Goal: Task Accomplishment & Management: Complete application form

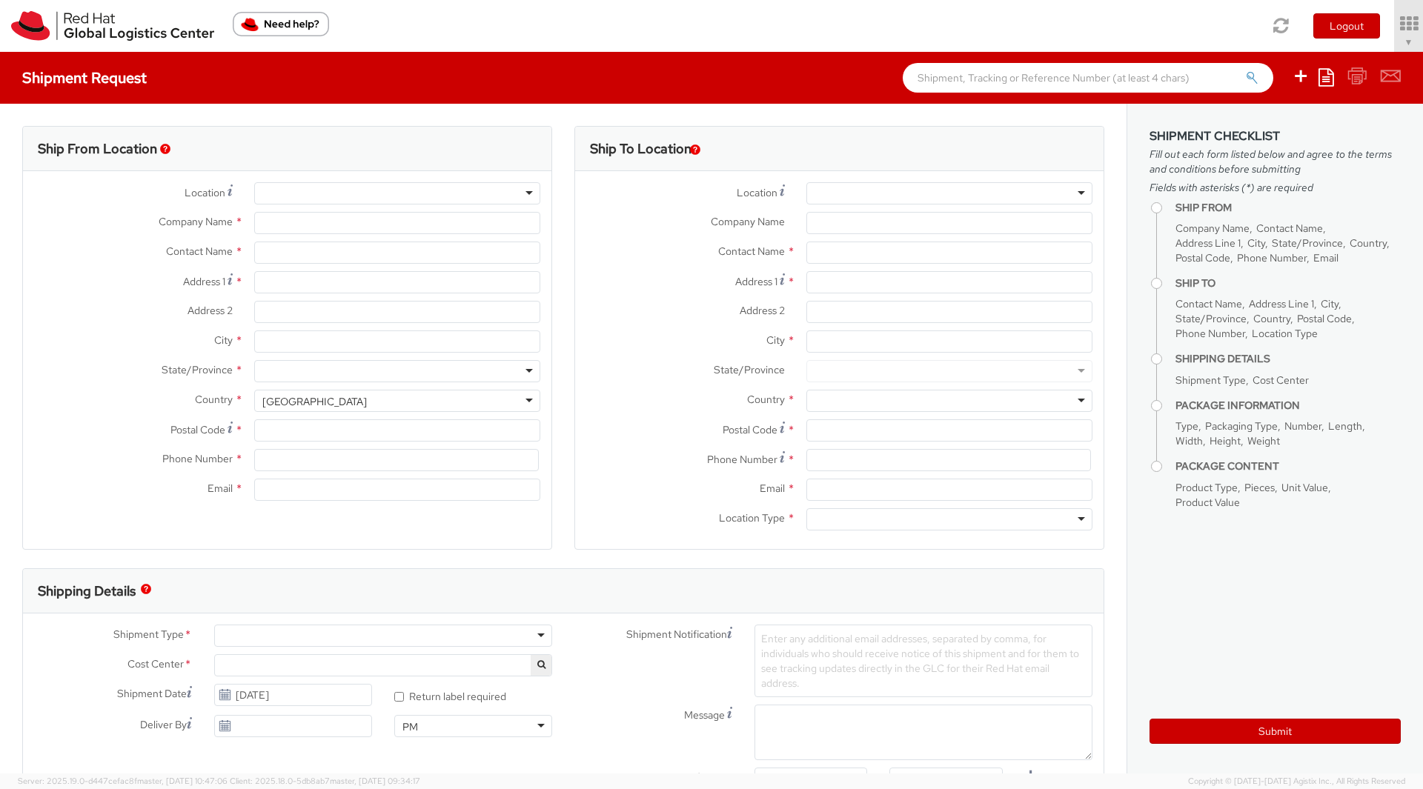
select select "901"
type input "Red Hat, Inc."
type input "[PERSON_NAME]"
type input "100 East Davie Street"
type input "RALEIGH"
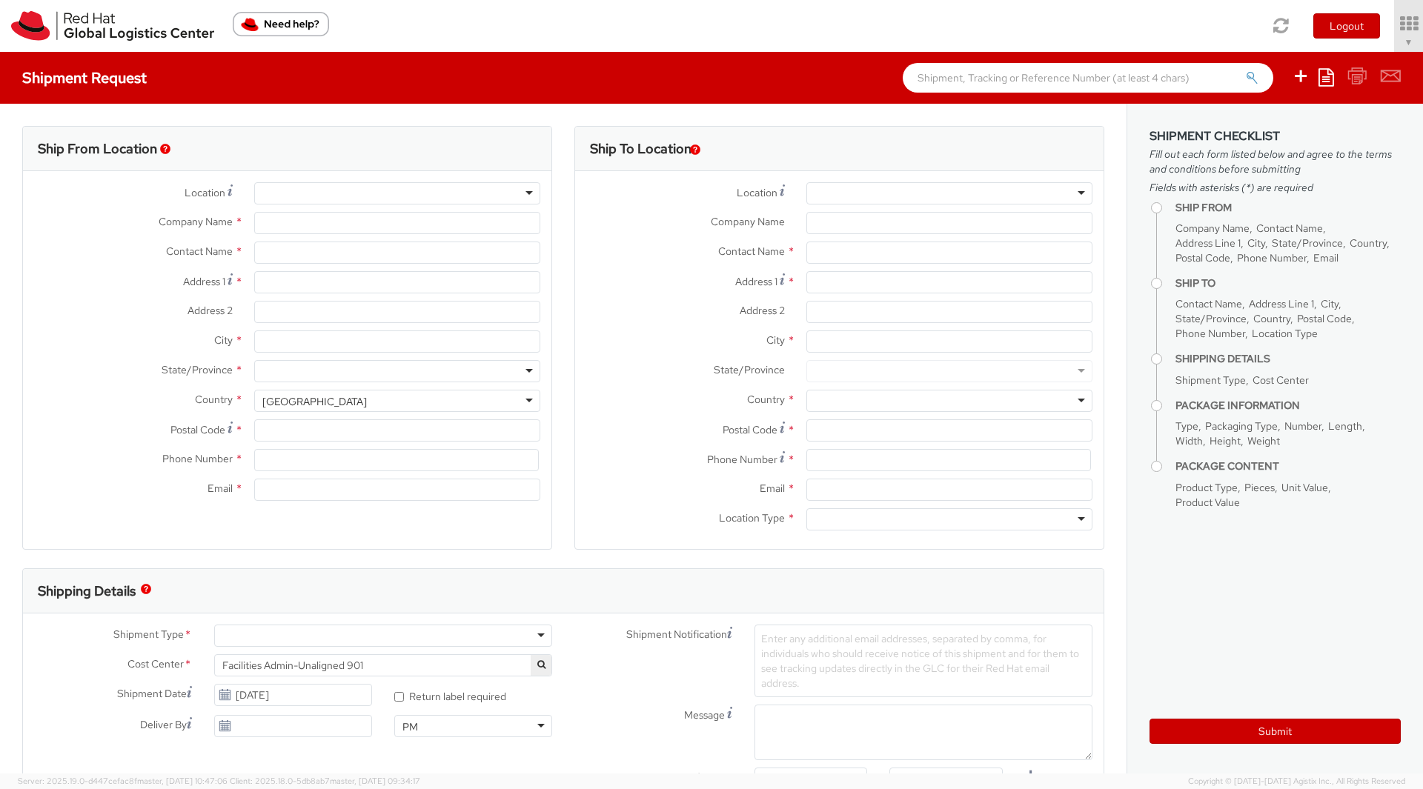
type input "27601"
type input "919-754-4950"
type input "solee@redhat.com"
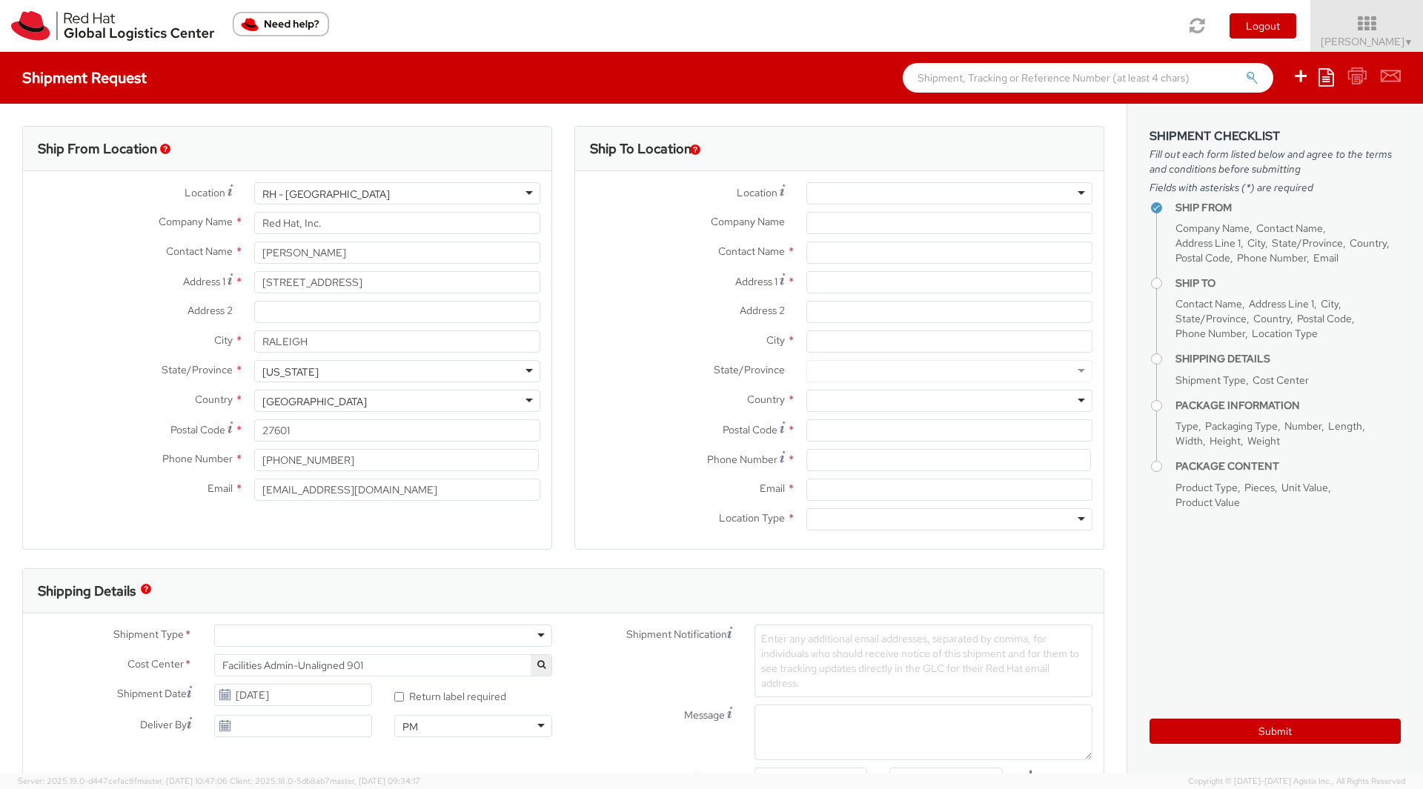
select select
click at [1384, 19] on icon at bounding box center [1367, 23] width 130 height 21
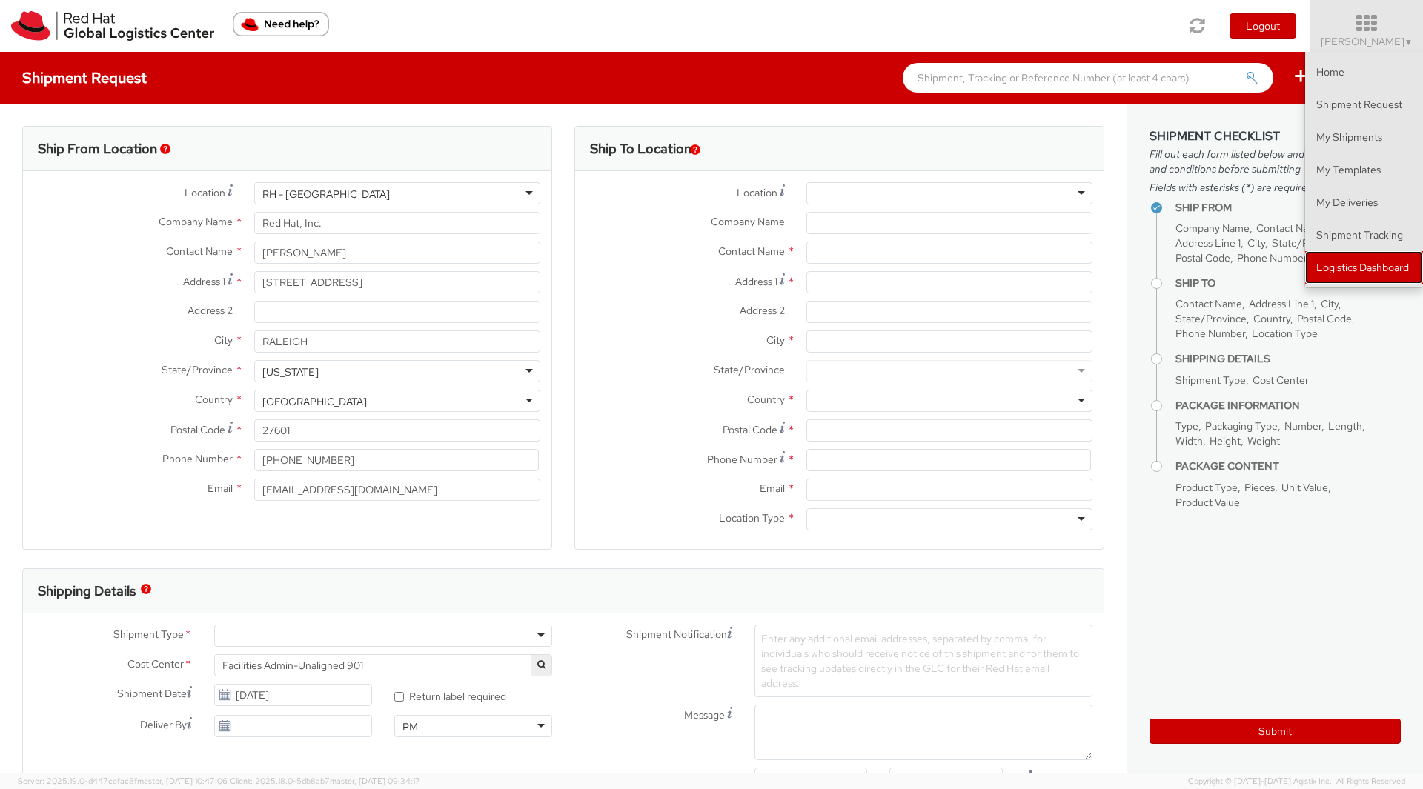
click at [1349, 267] on link "Logistics Dashboard" at bounding box center [1364, 267] width 118 height 33
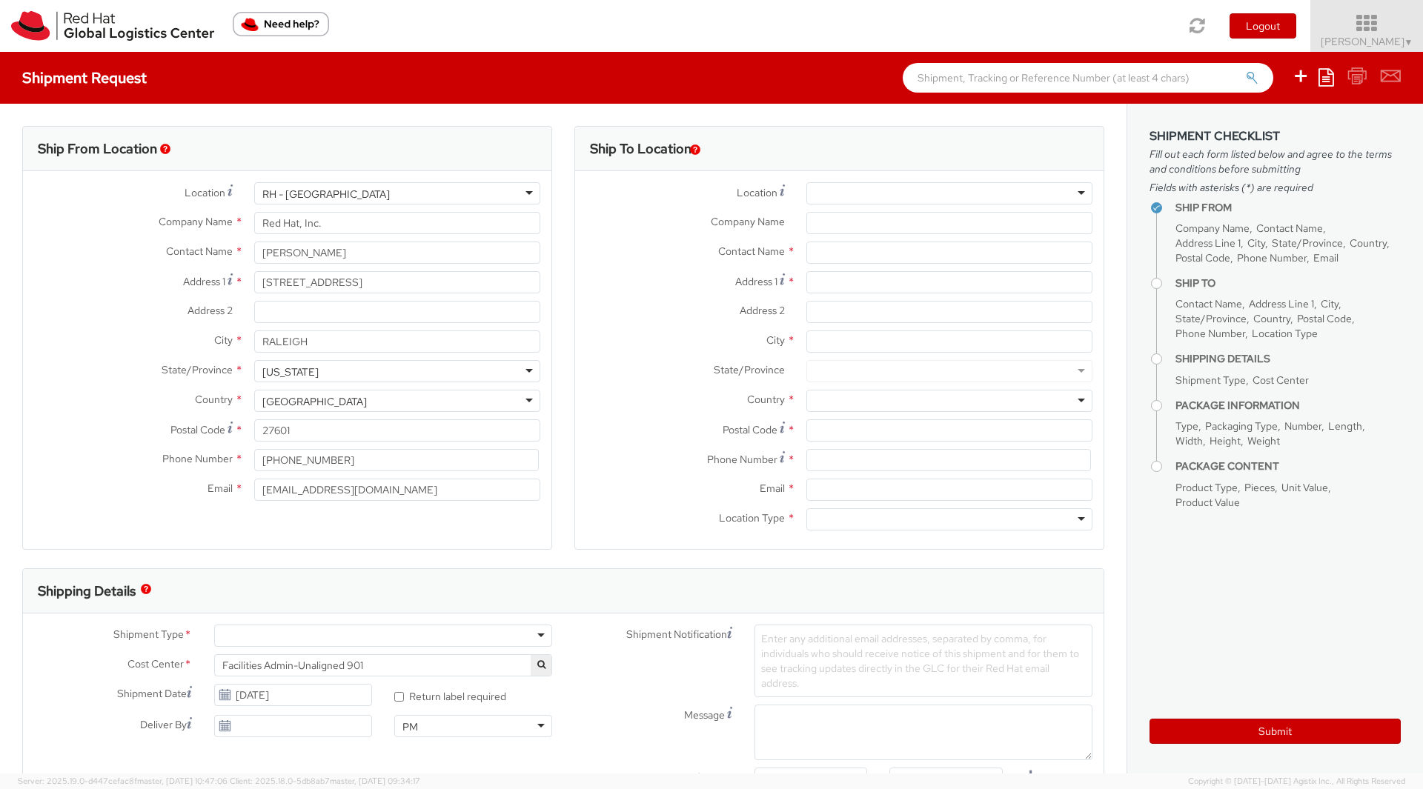
click at [1389, 31] on icon at bounding box center [1367, 23] width 130 height 21
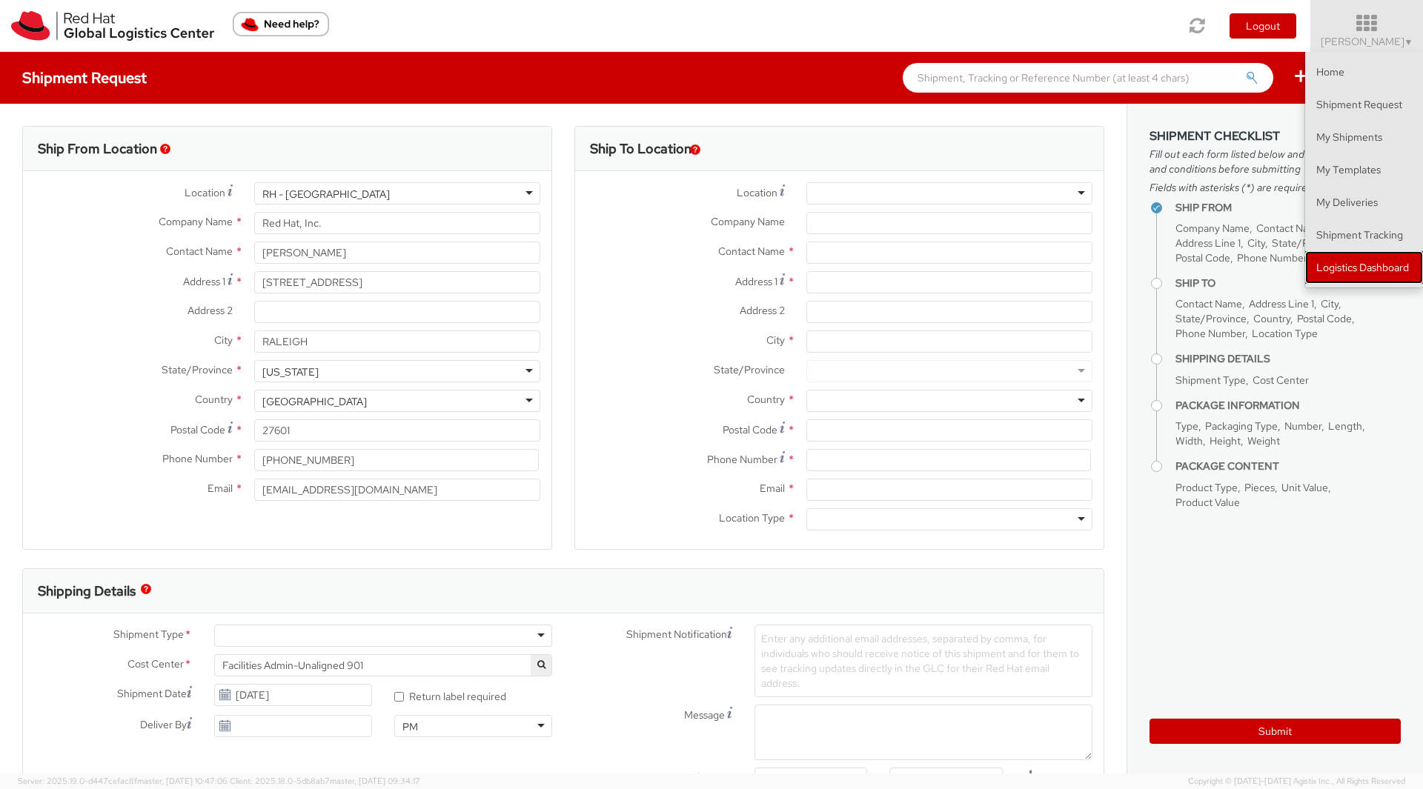
click at [1355, 262] on link "Logistics Dashboard" at bounding box center [1364, 267] width 118 height 33
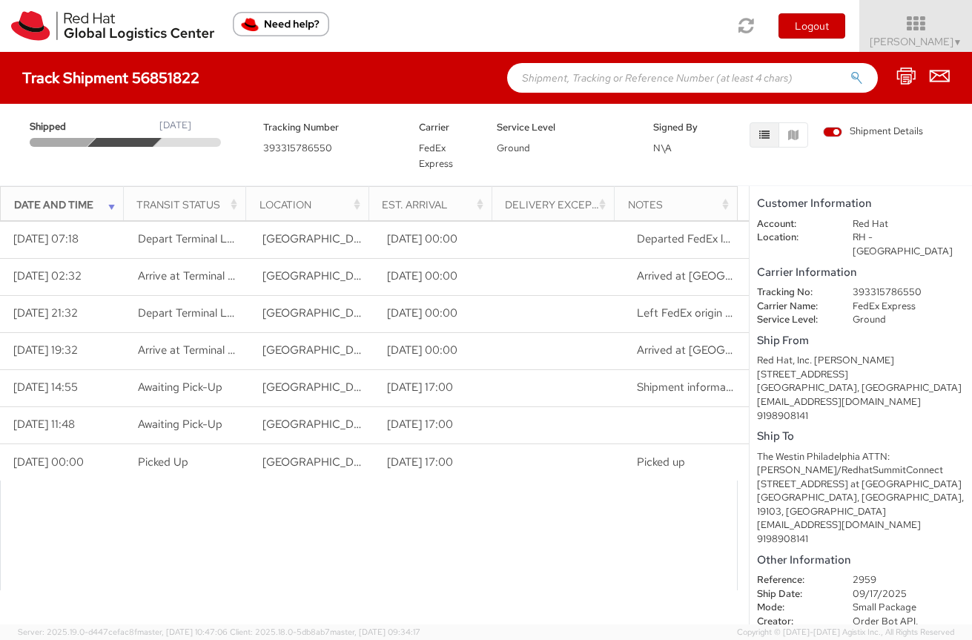
scroll to position [19, 0]
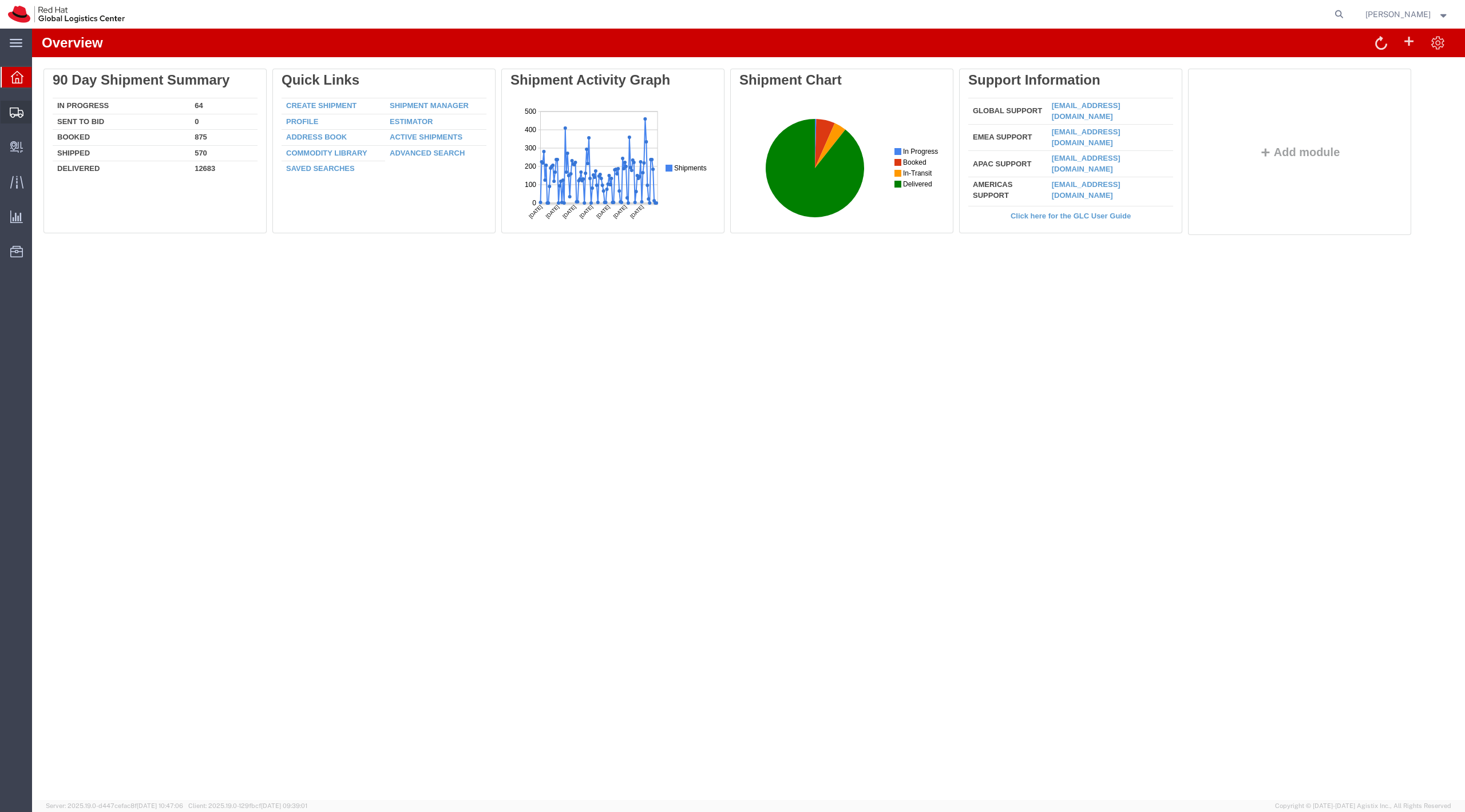
click at [0, 0] on span "Create Shipment" at bounding box center [0, 0] width 0 height 0
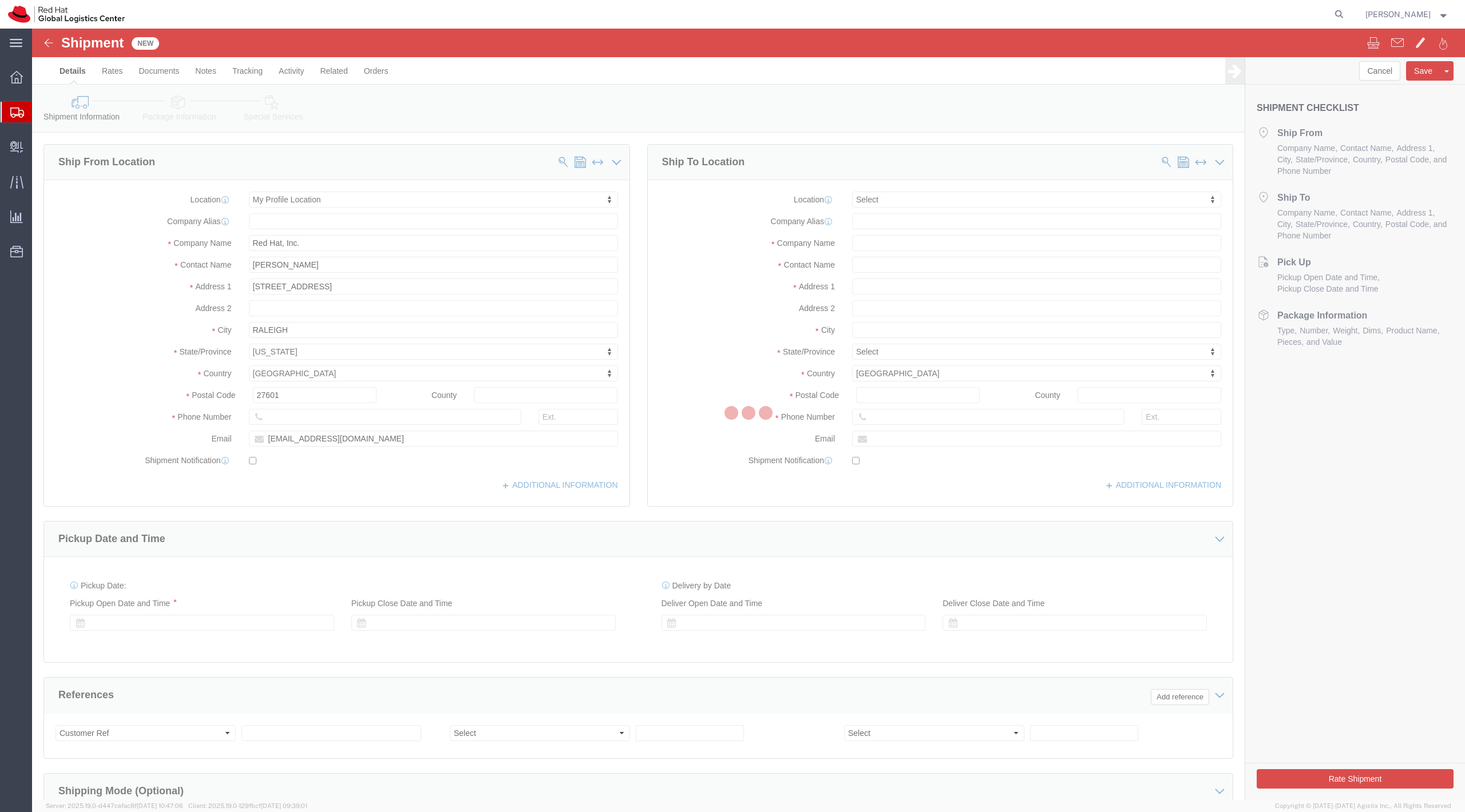
click at [46, 130] on div at bounding box center [748, 414] width 1433 height 772
select select
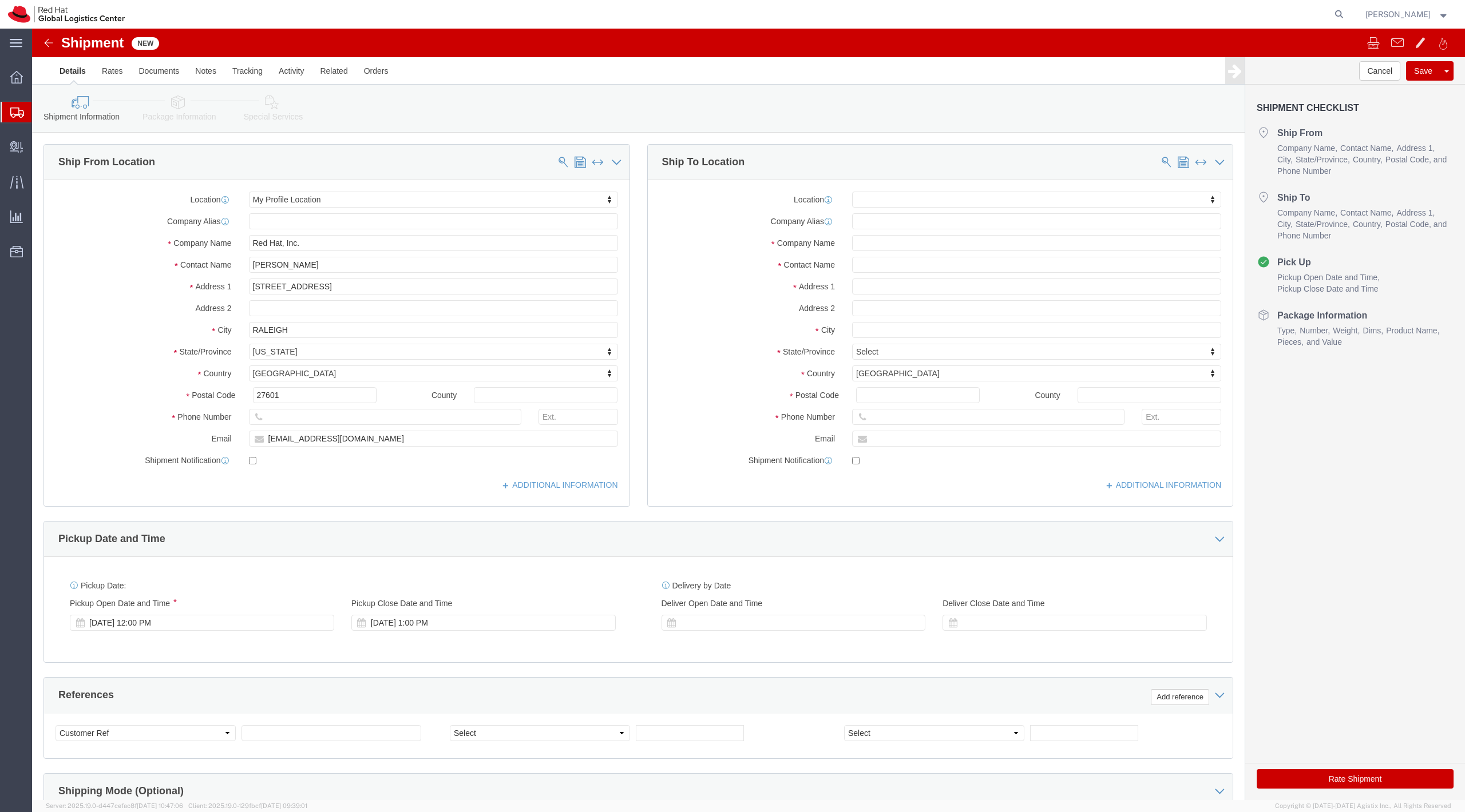
click at [14, 110] on icon at bounding box center [17, 112] width 14 height 10
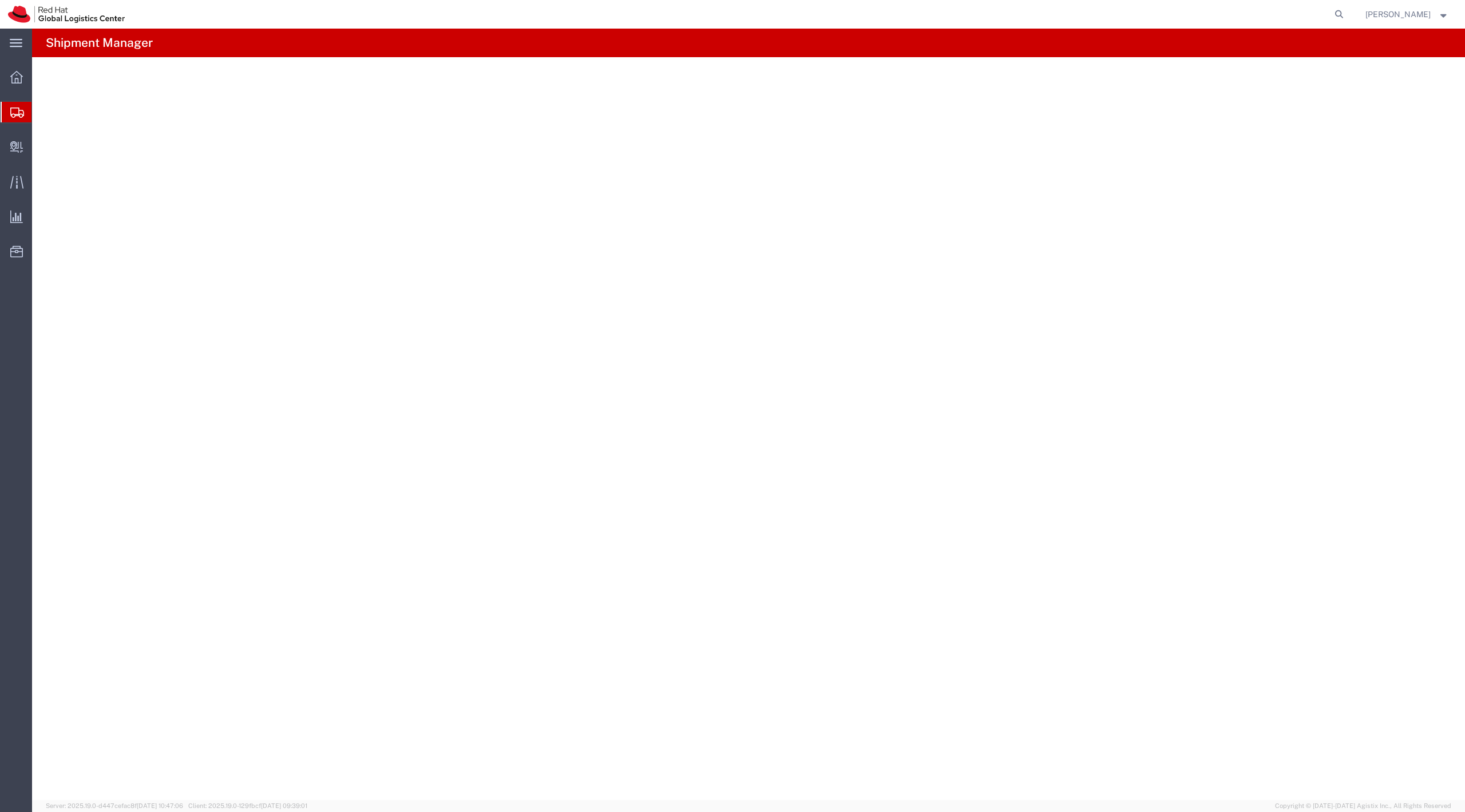
click at [0, 0] on span "Shipment Manager" at bounding box center [0, 0] width 0 height 0
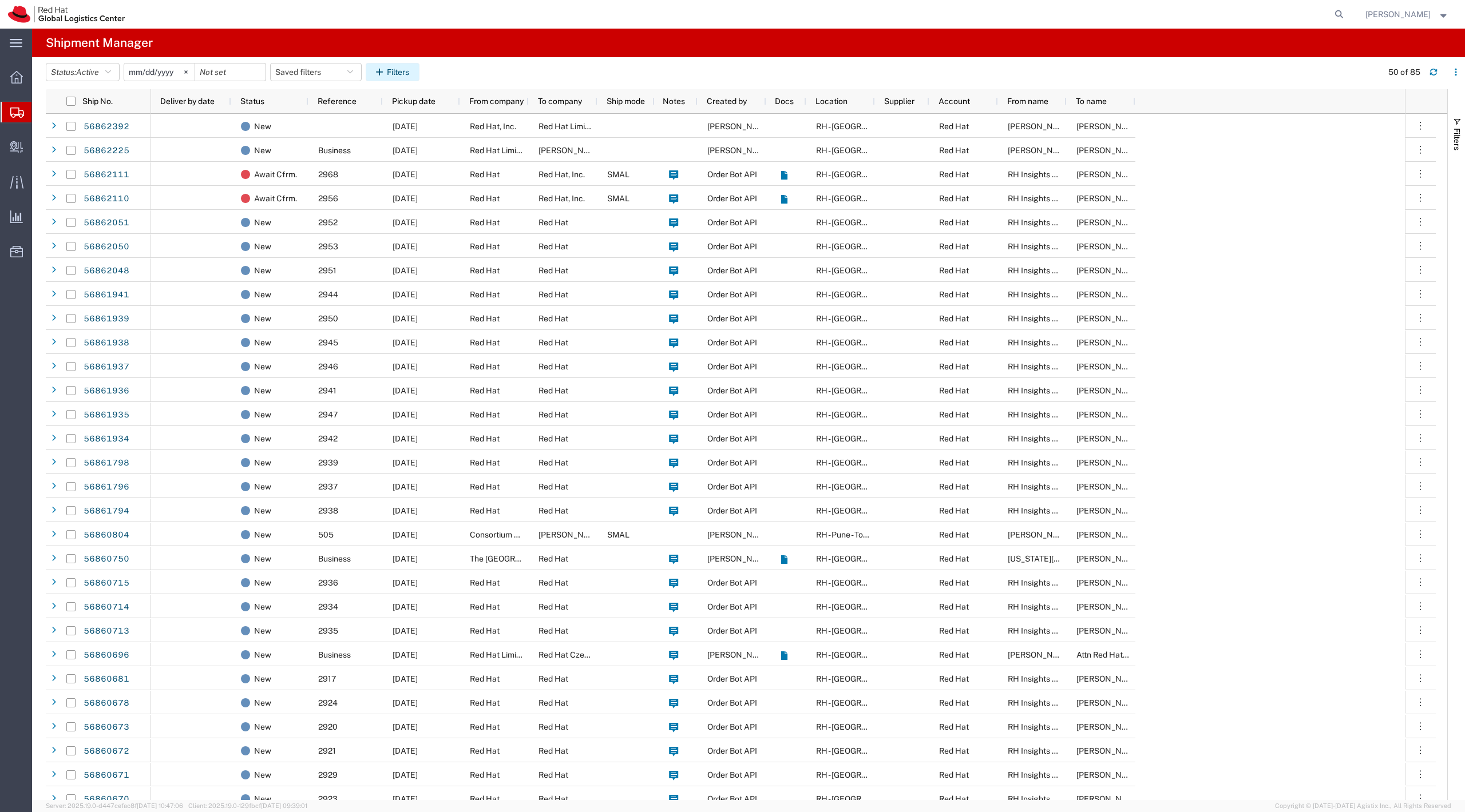
click at [399, 76] on button "Filters" at bounding box center [393, 73] width 54 height 19
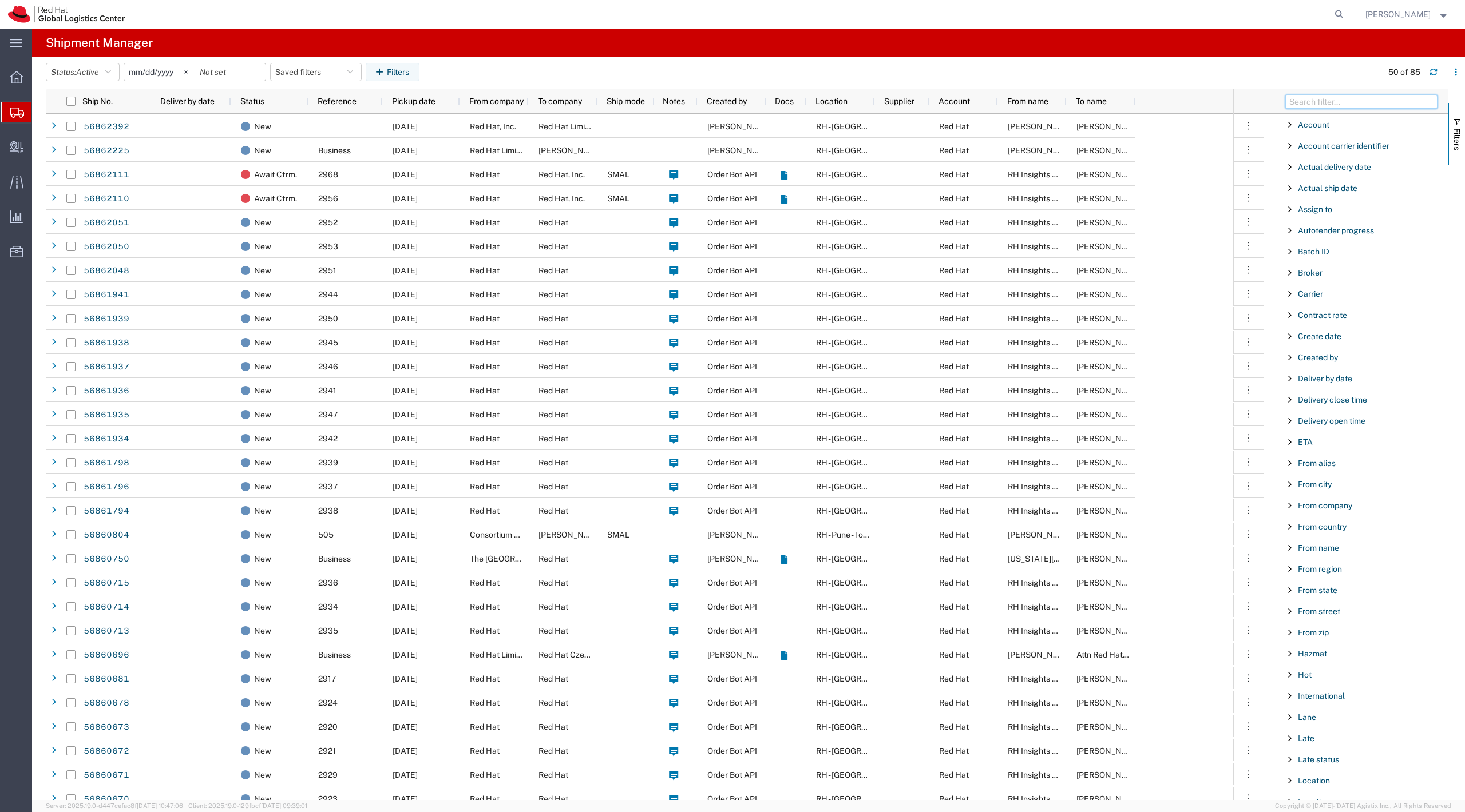
click at [1315, 101] on input "Filter Columns Input" at bounding box center [1361, 102] width 152 height 14
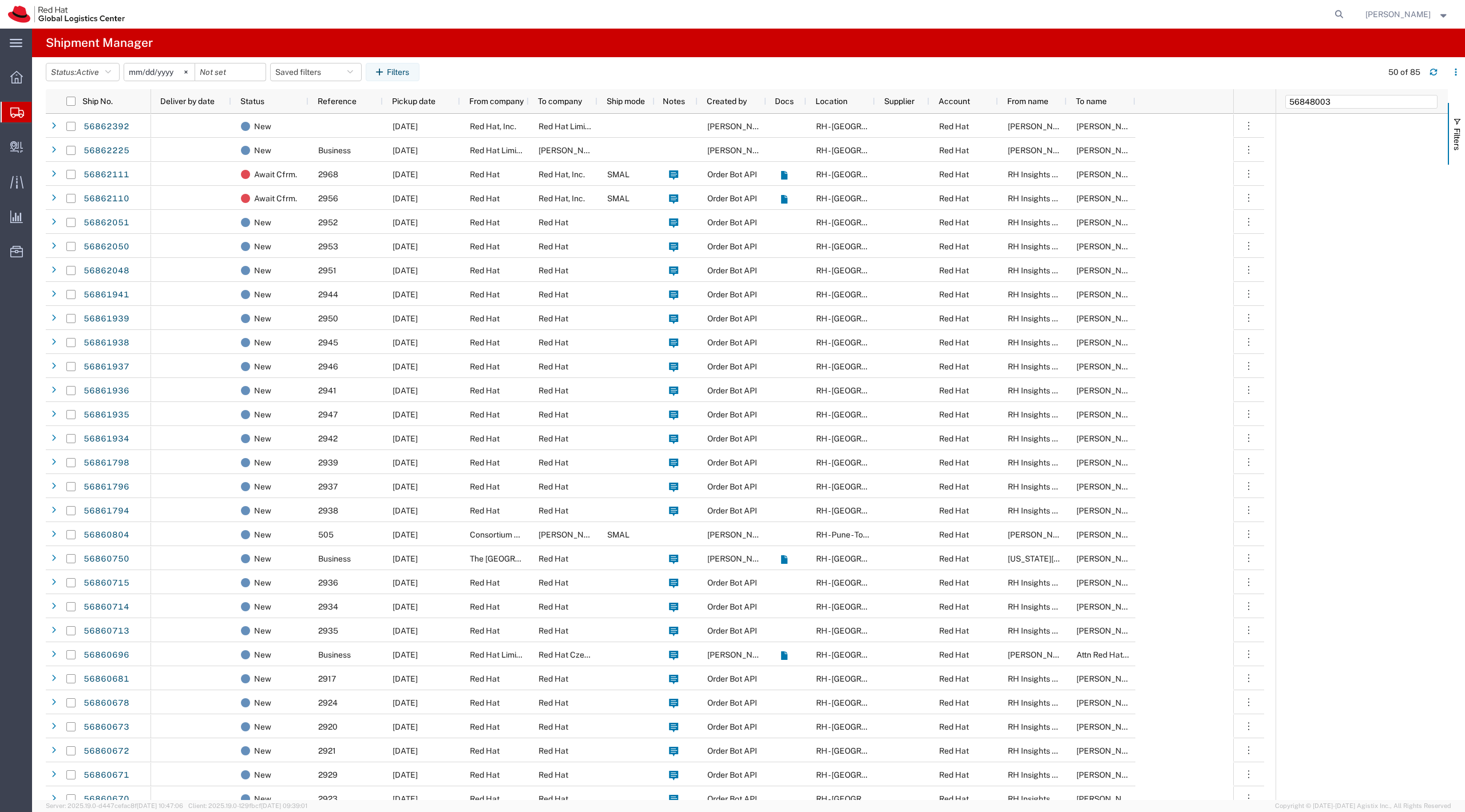
click at [1308, 110] on div "56848003" at bounding box center [1362, 102] width 171 height 25
click at [1308, 104] on input "56848003" at bounding box center [1361, 102] width 152 height 14
type input "ship no"
click at [1314, 130] on div "Ship No." at bounding box center [1362, 124] width 171 height 21
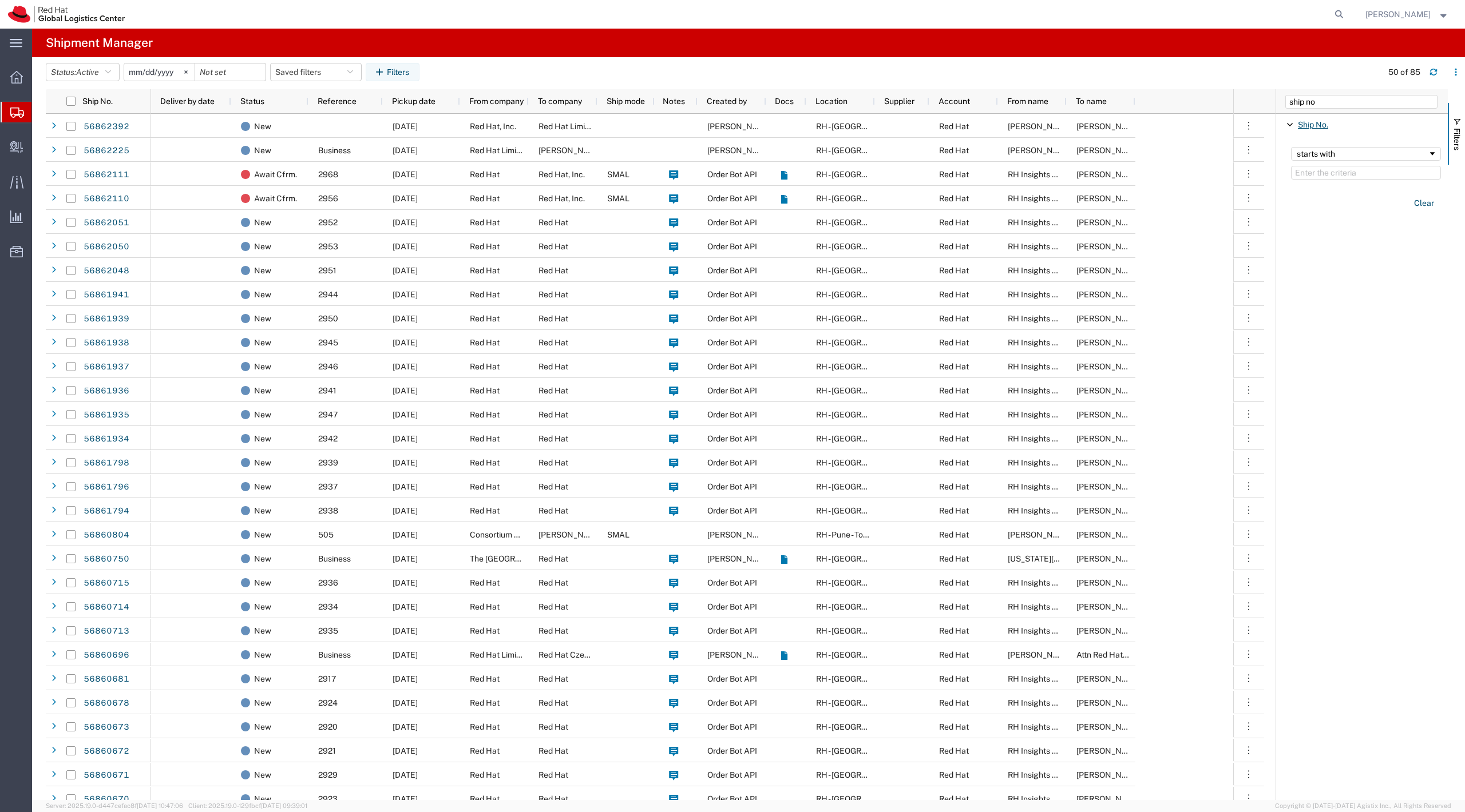
click at [1312, 128] on span "Ship No." at bounding box center [1313, 125] width 30 height 9
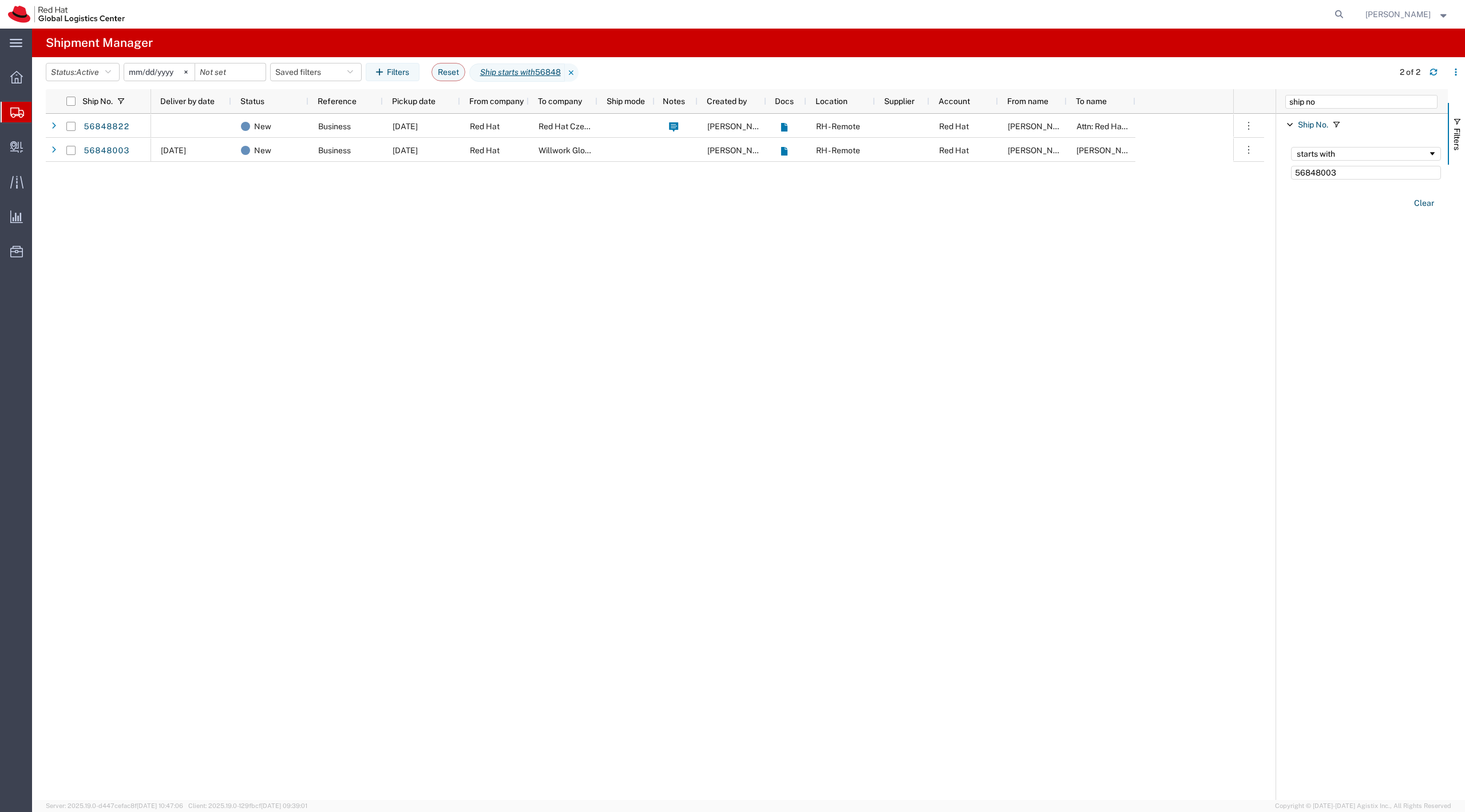
type input "56848003"
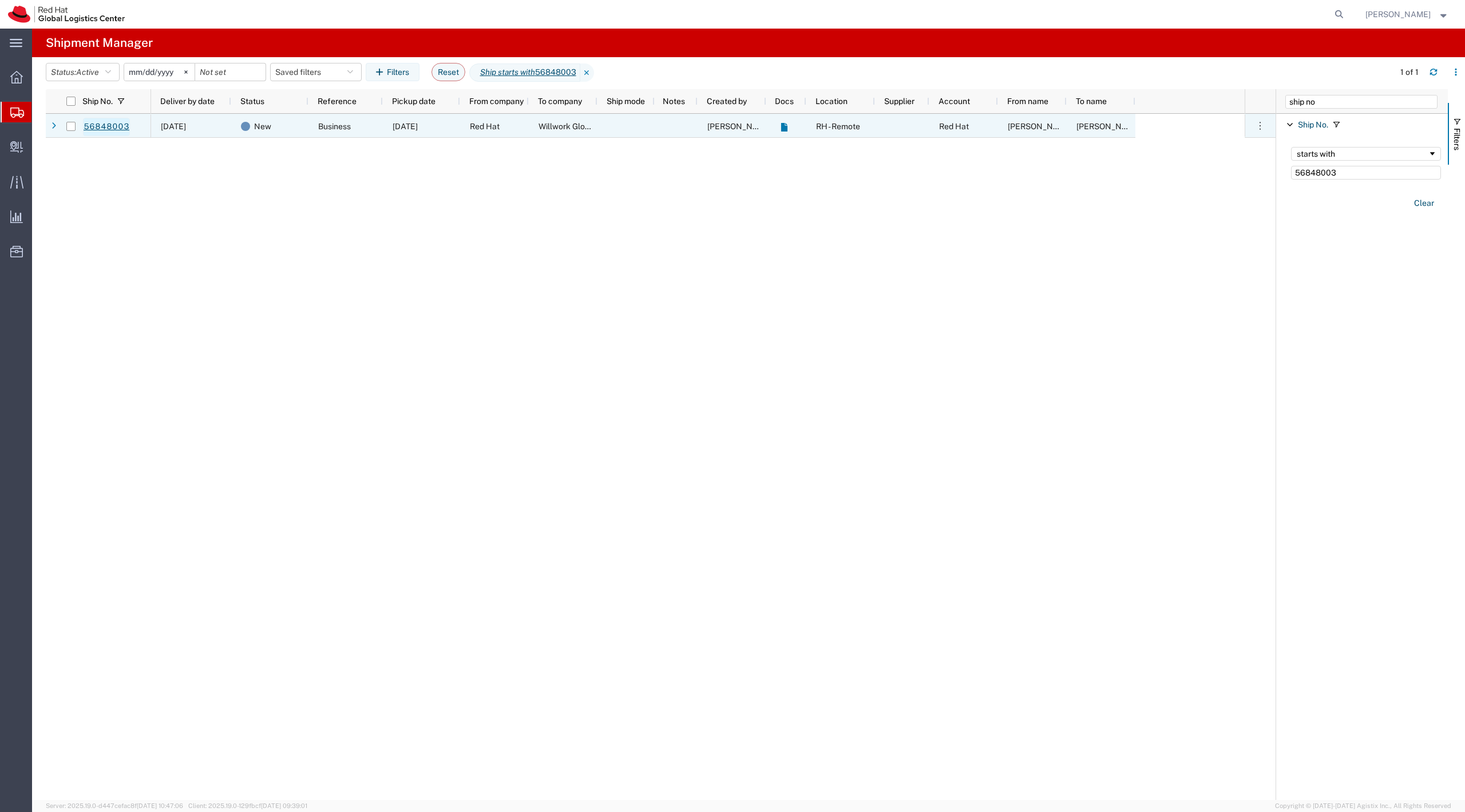
click at [109, 123] on link "56848003" at bounding box center [106, 127] width 47 height 19
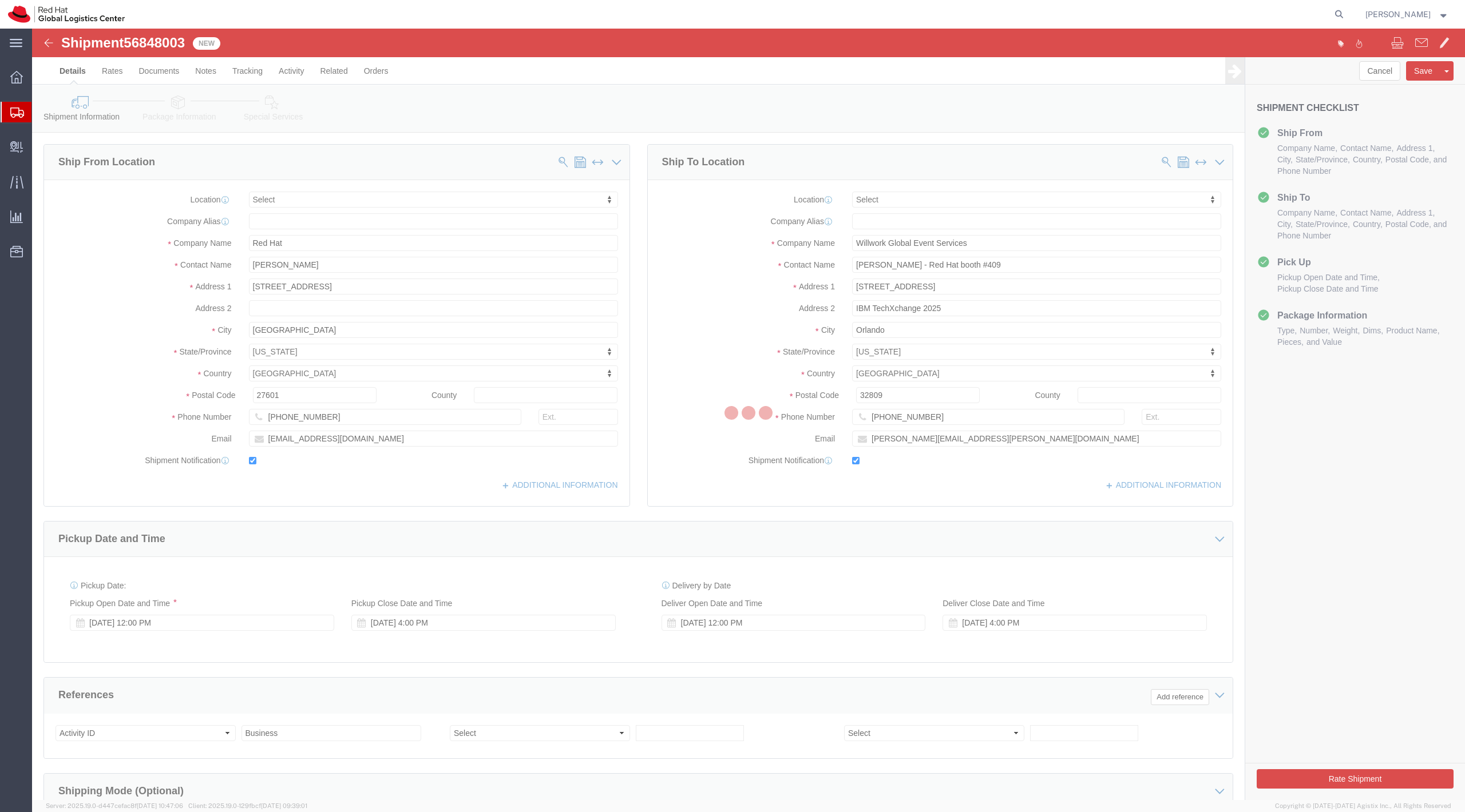
select select
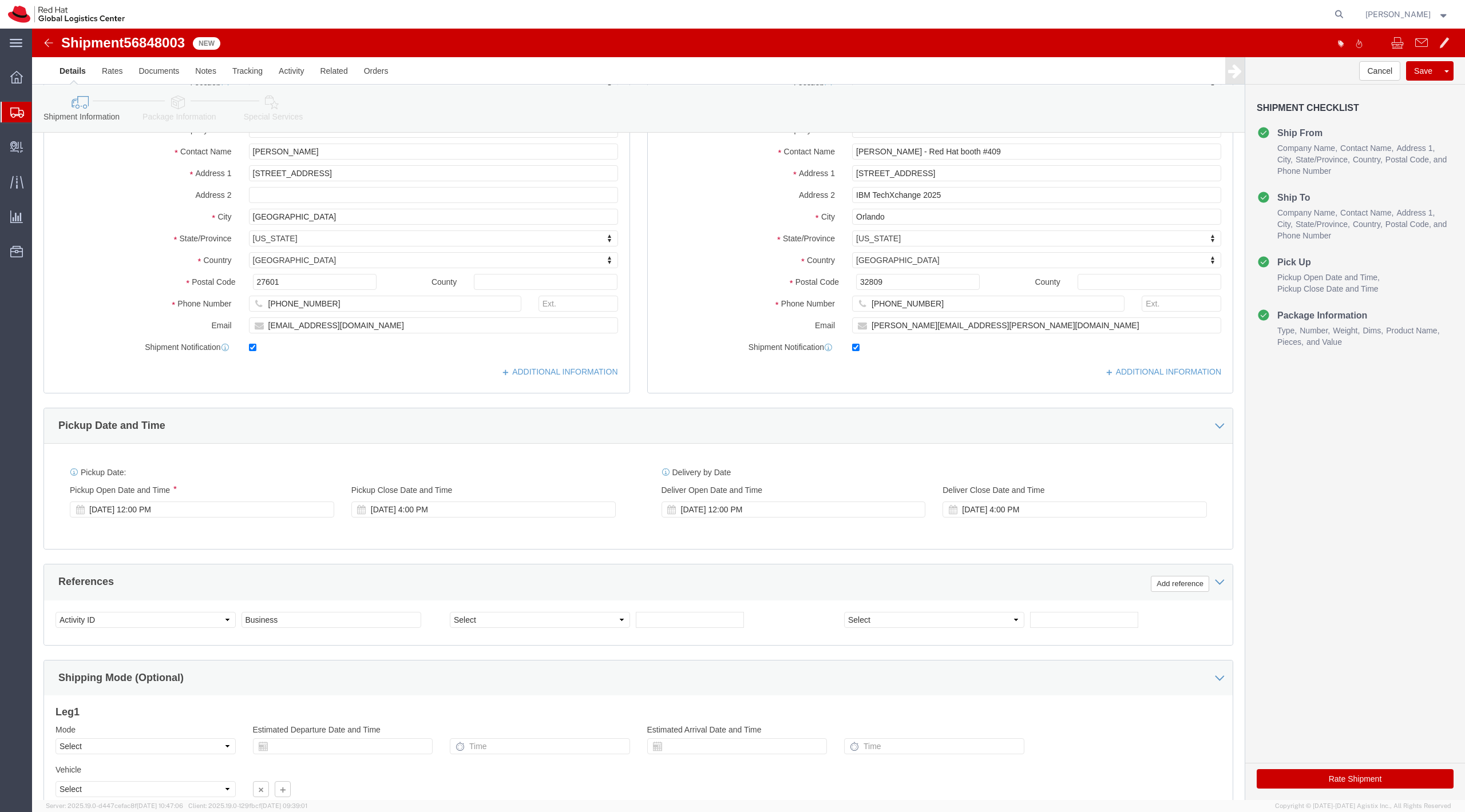
scroll to position [214, 0]
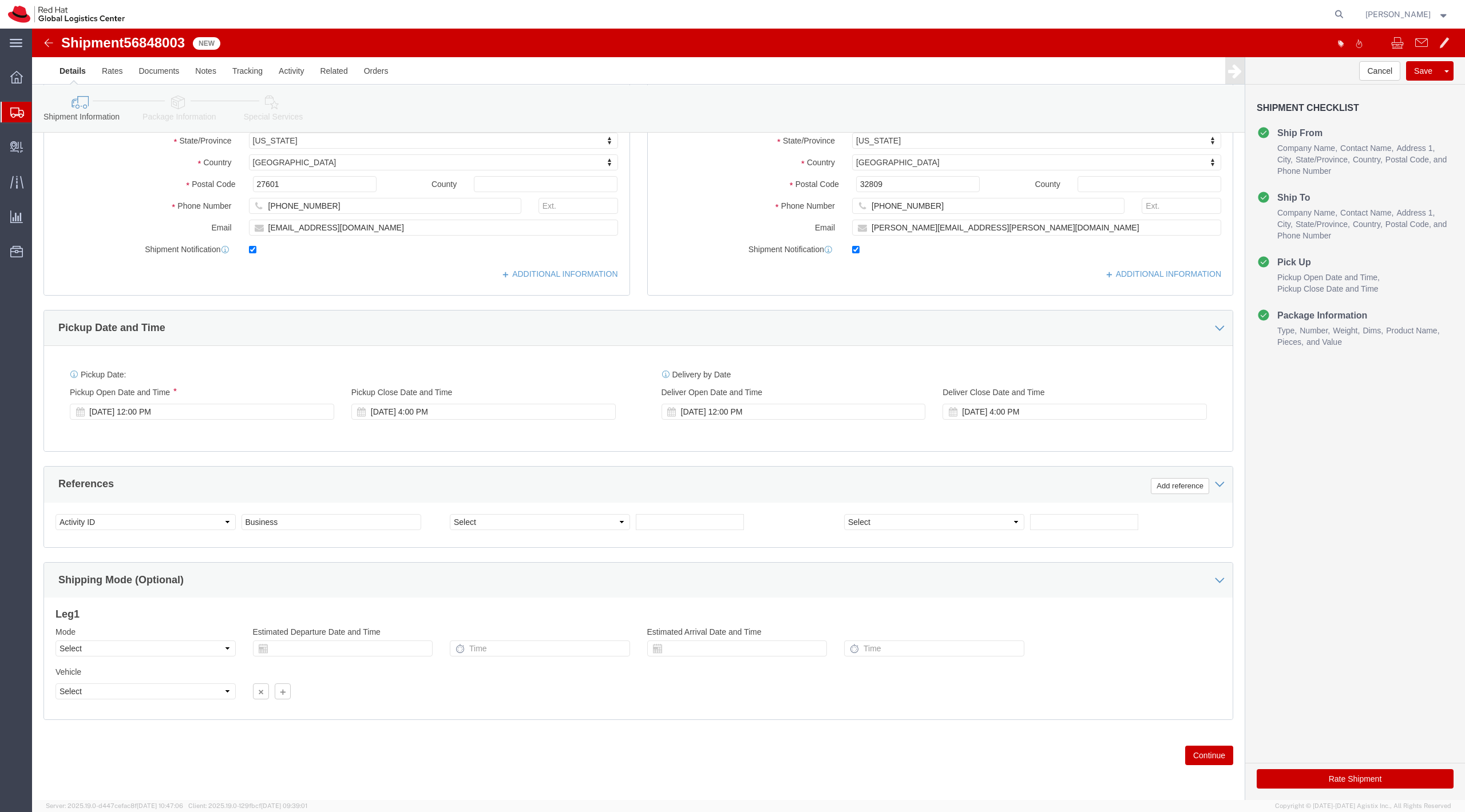
click icon
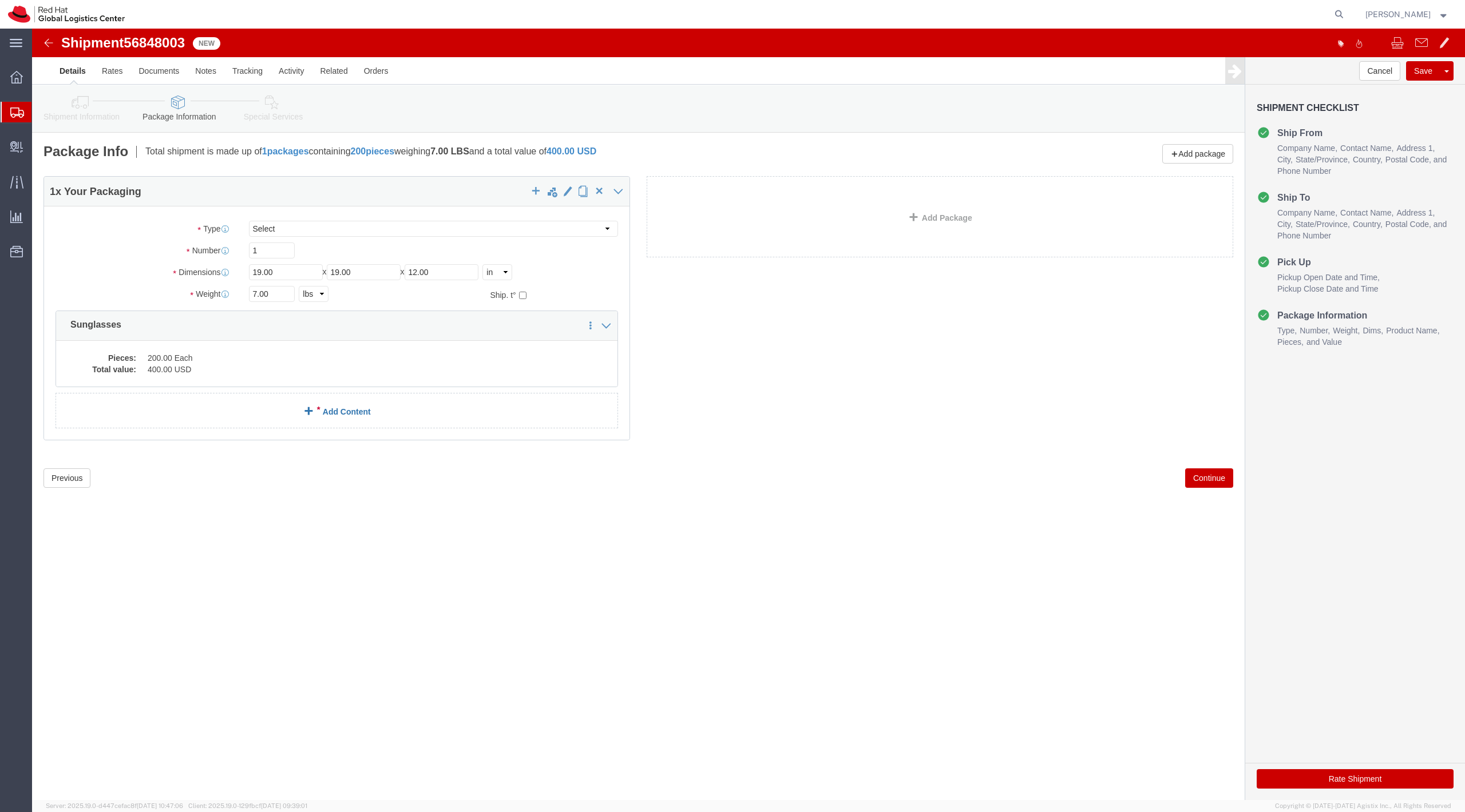
click link "Add Content"
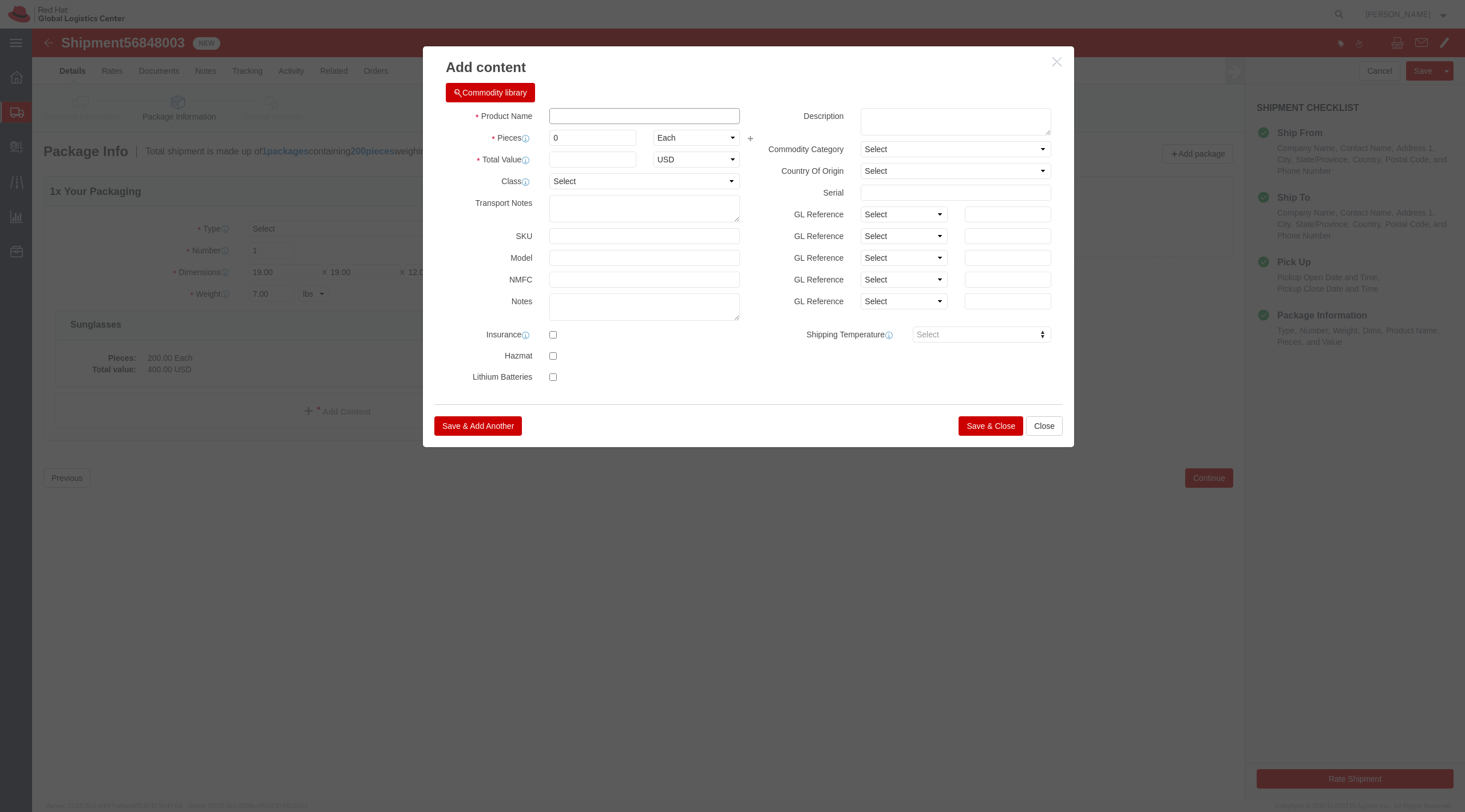
click input "text"
type input "Pillows"
type input "4"
type input "20"
click button "Save & Close"
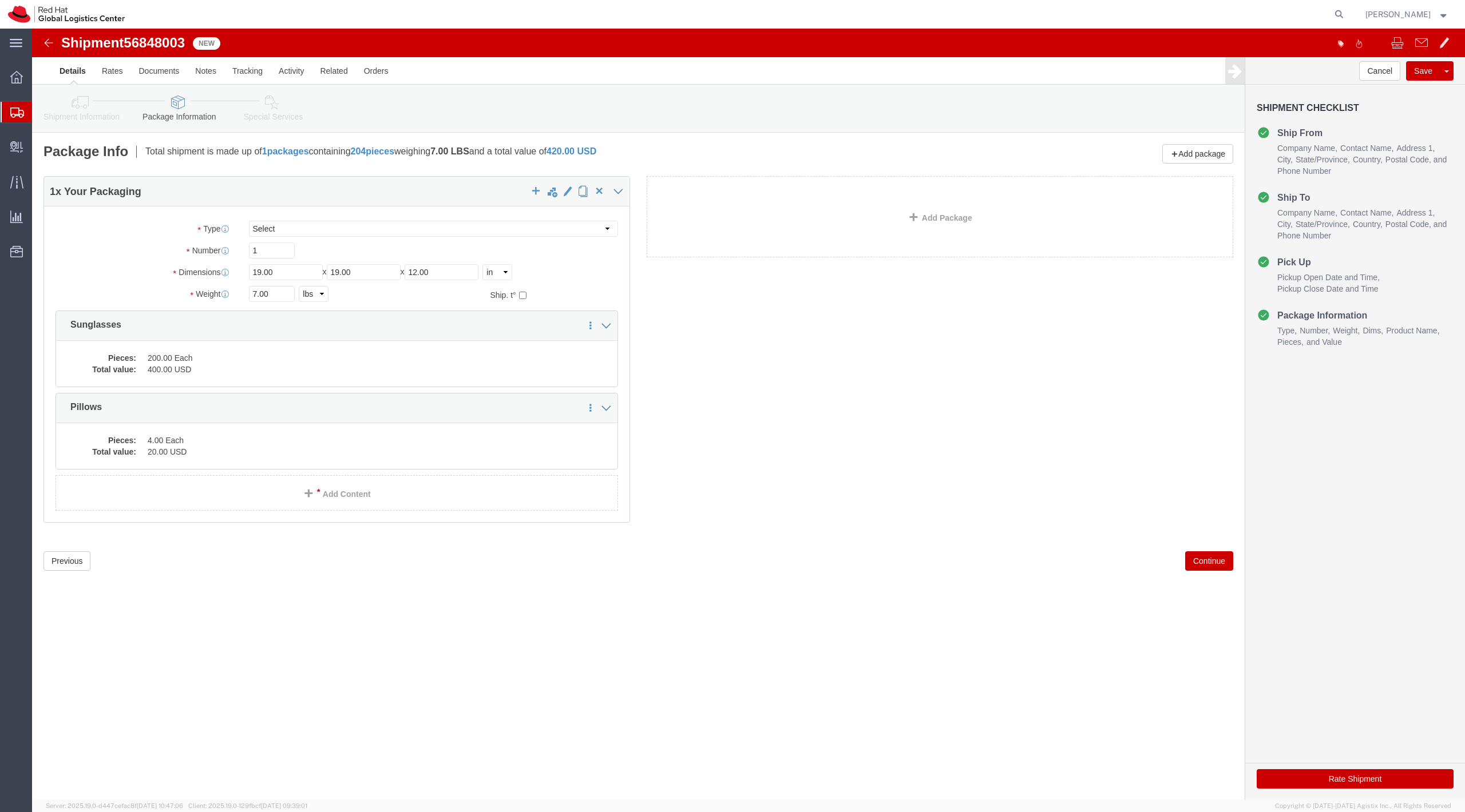
click link "Special Services"
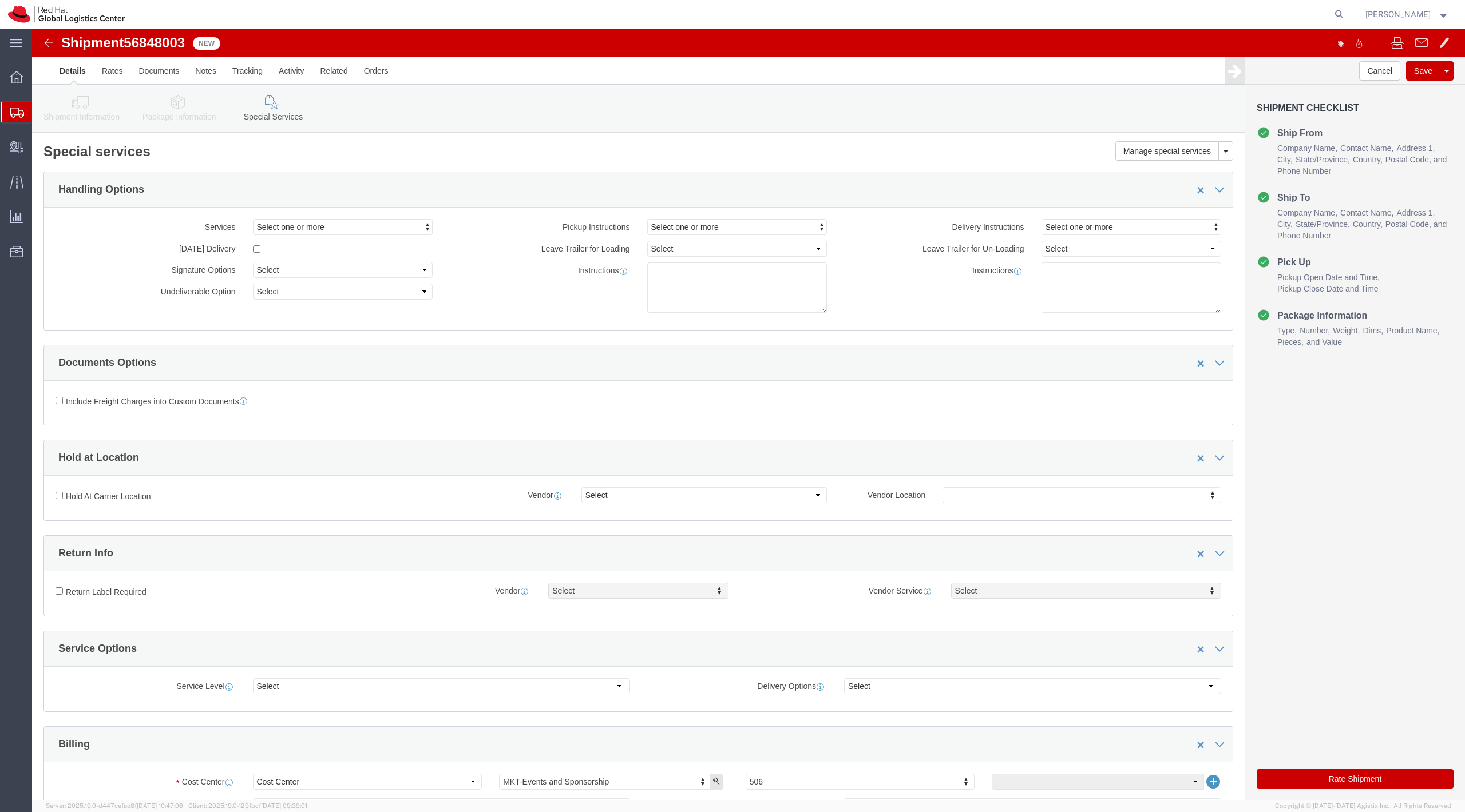
click link "Shipment Information"
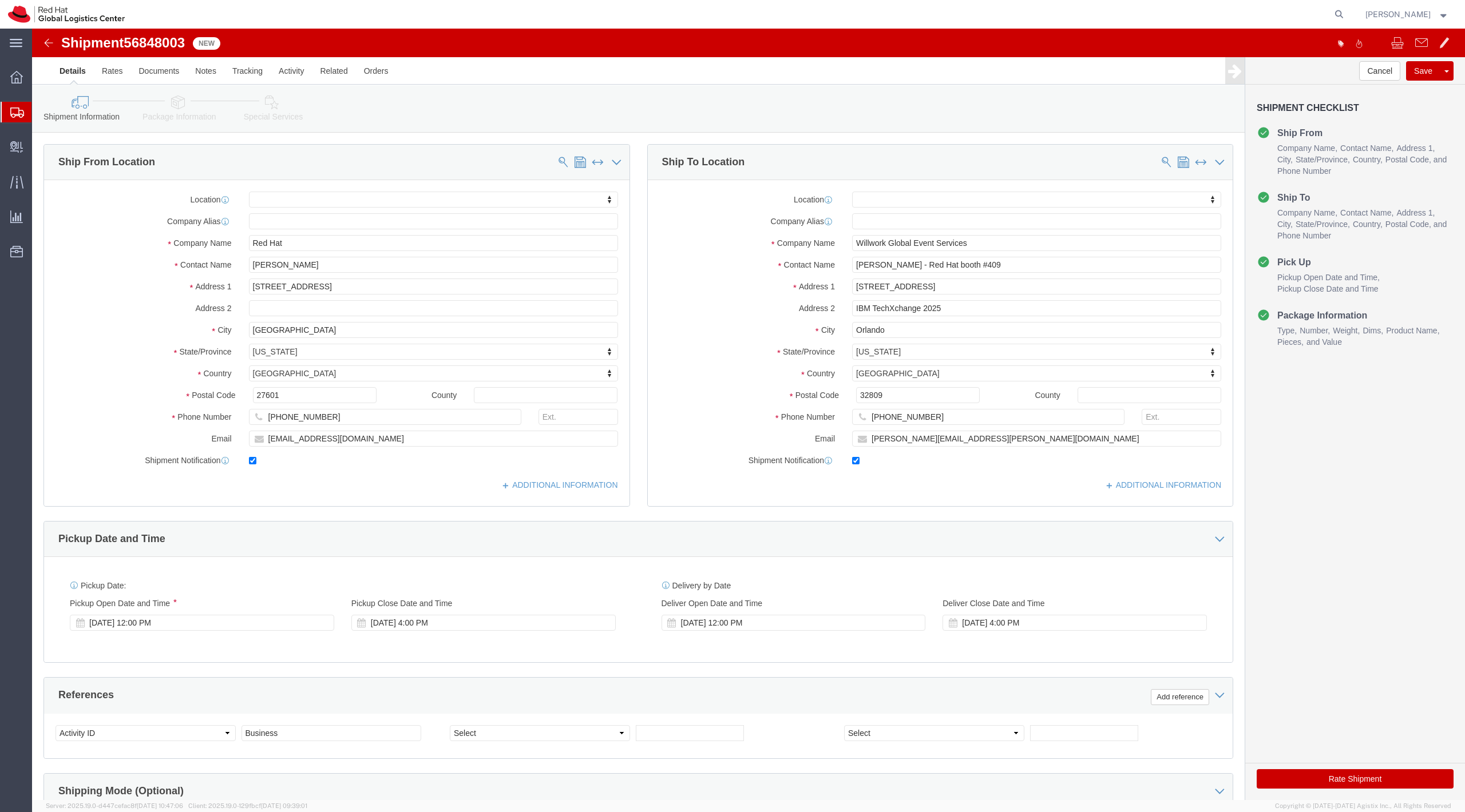
click div "Location My Profile Location RH - Amsterdam - MSO RH - Amsterdam Data Center RH…"
click input "alynch@redhat.com"
type input "alynch@redhat.com"
click icon
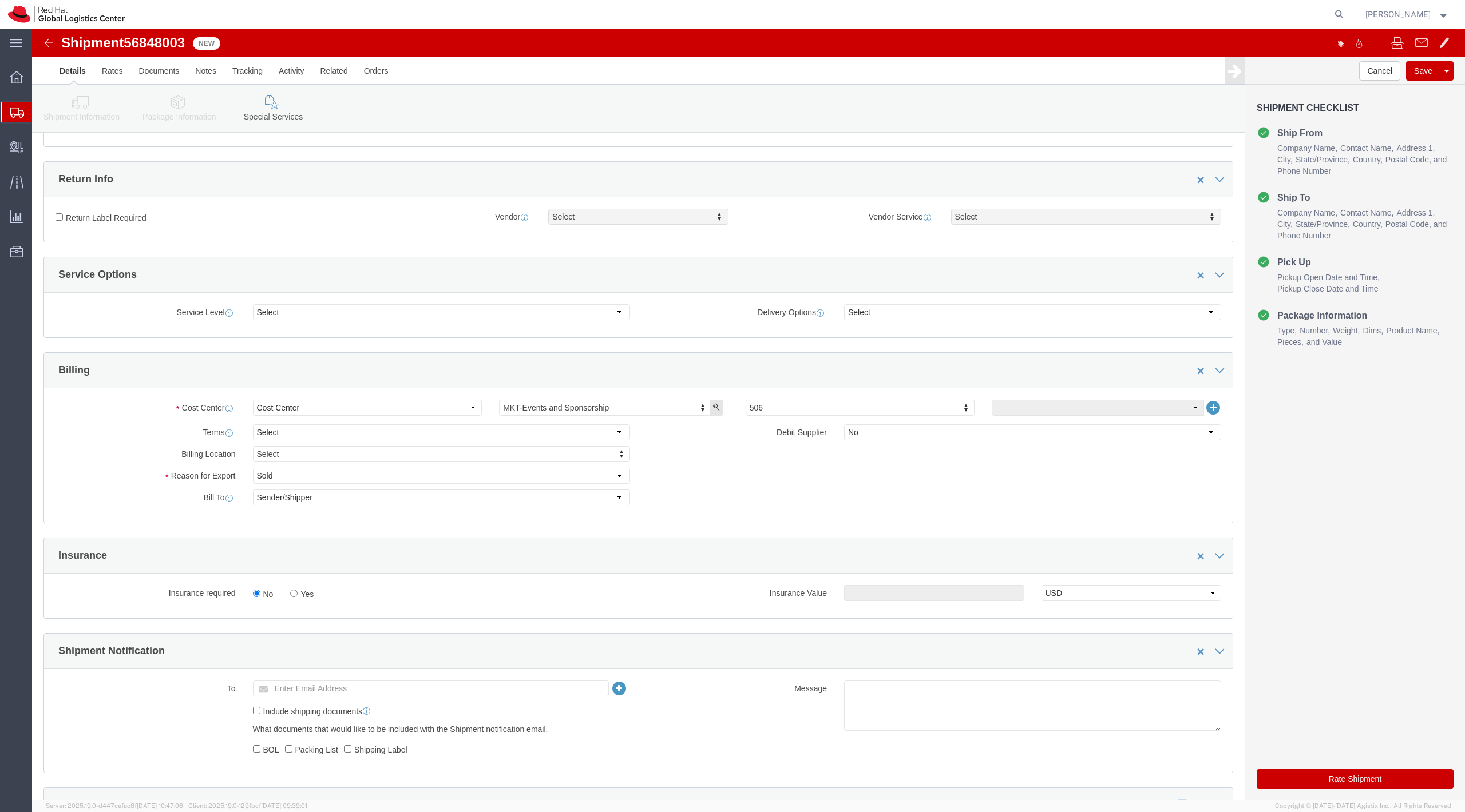
scroll to position [369, 0]
click link "Package Information"
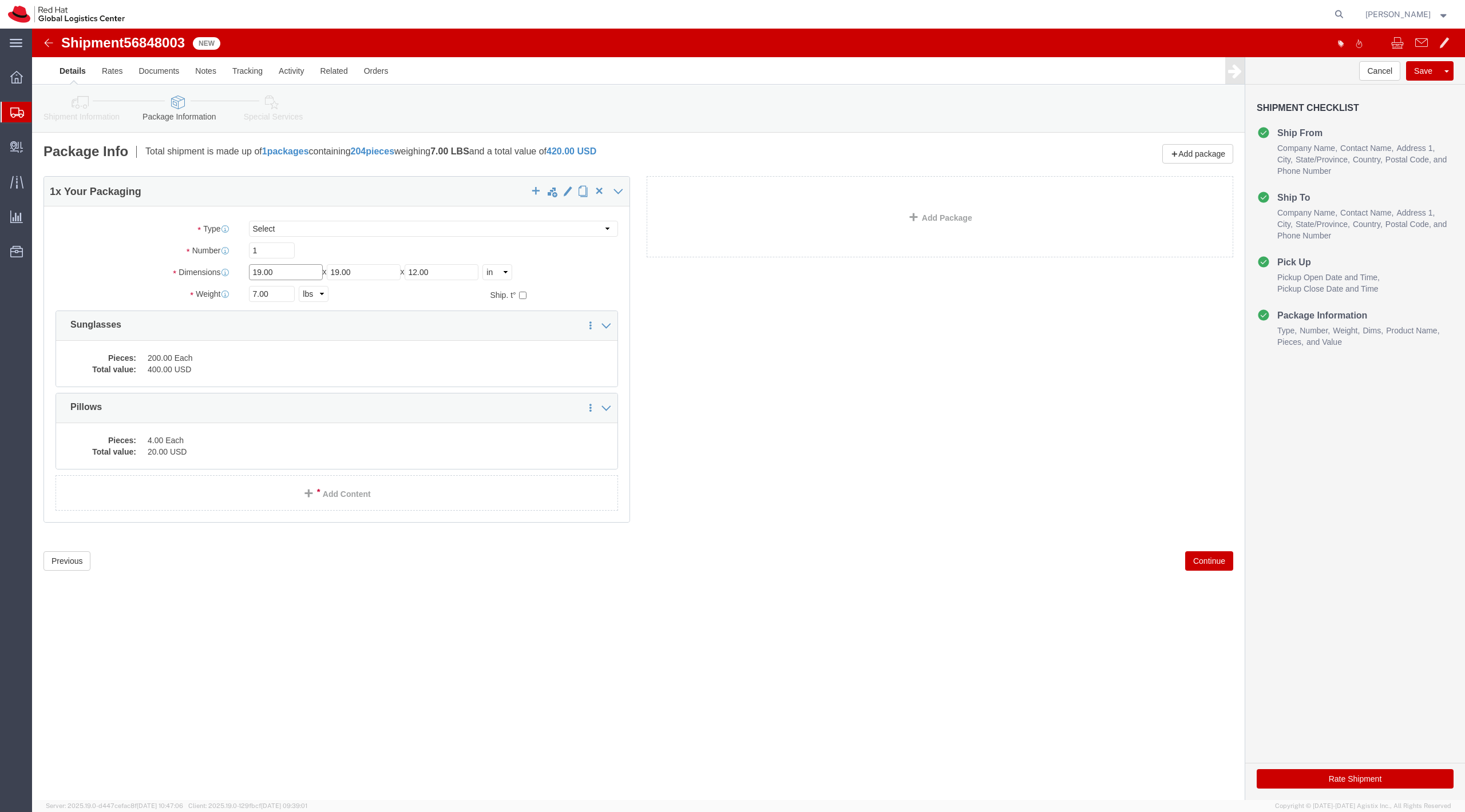
click input "19.00"
type input "24"
type input "18"
click input "12.00"
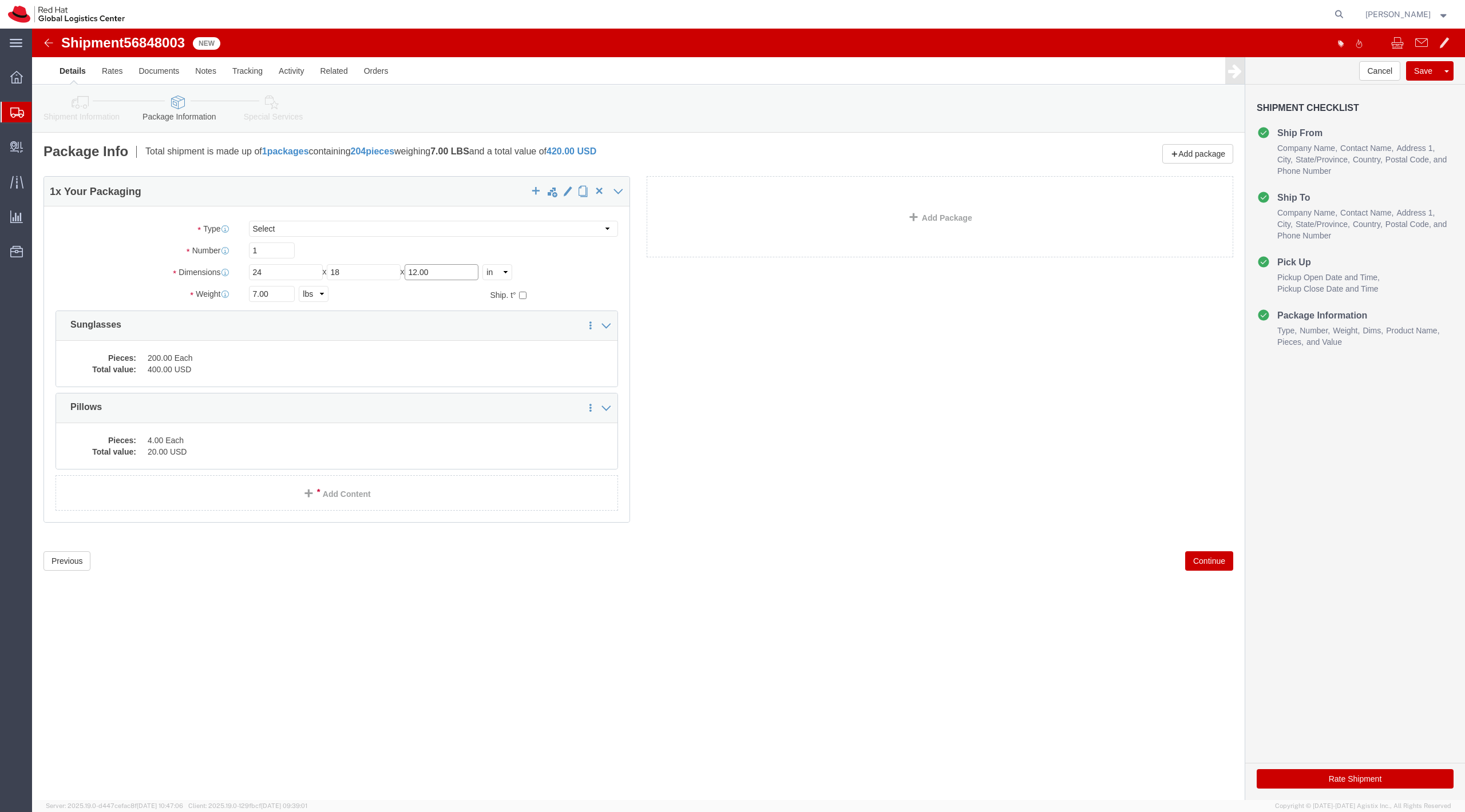
click input "12.00"
type input "18"
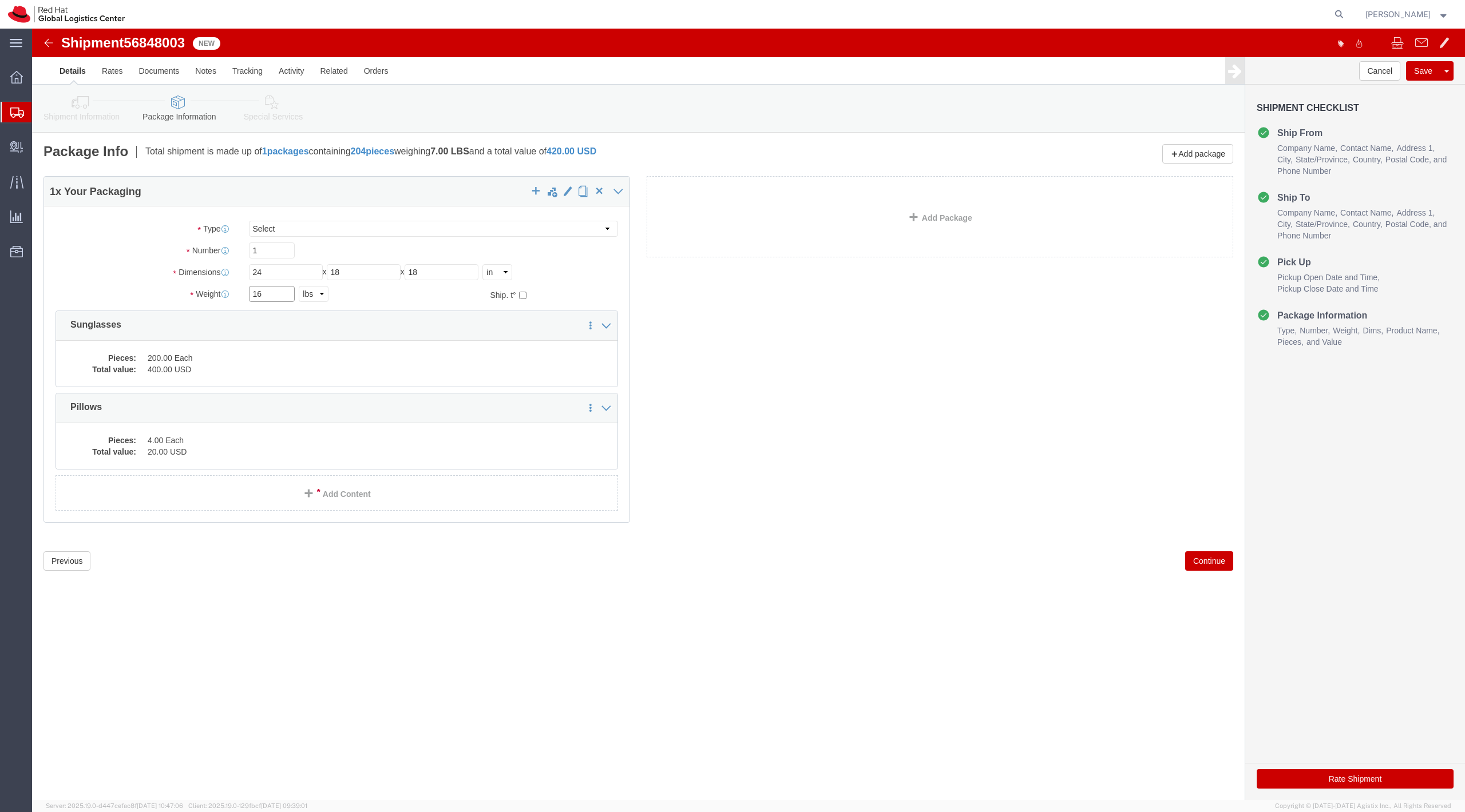
type input "16"
click icon
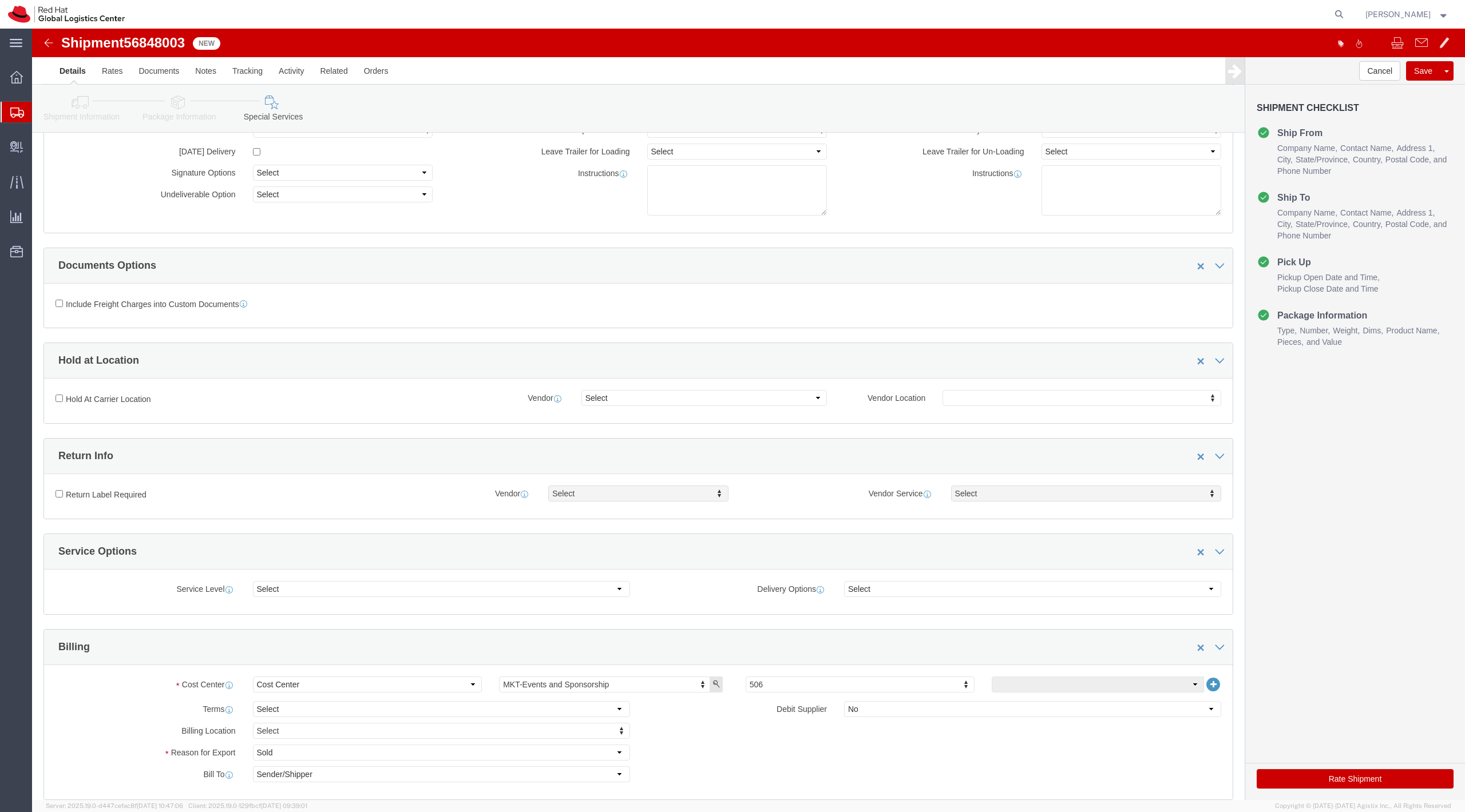
scroll to position [98, 0]
click label "Return Label Required"
click input "Return Label Required"
checkbox input "true"
click div "Vendor Select Vendor Vendor Select FedEx Freight UPS Blue Dart FedEx Express DHL"
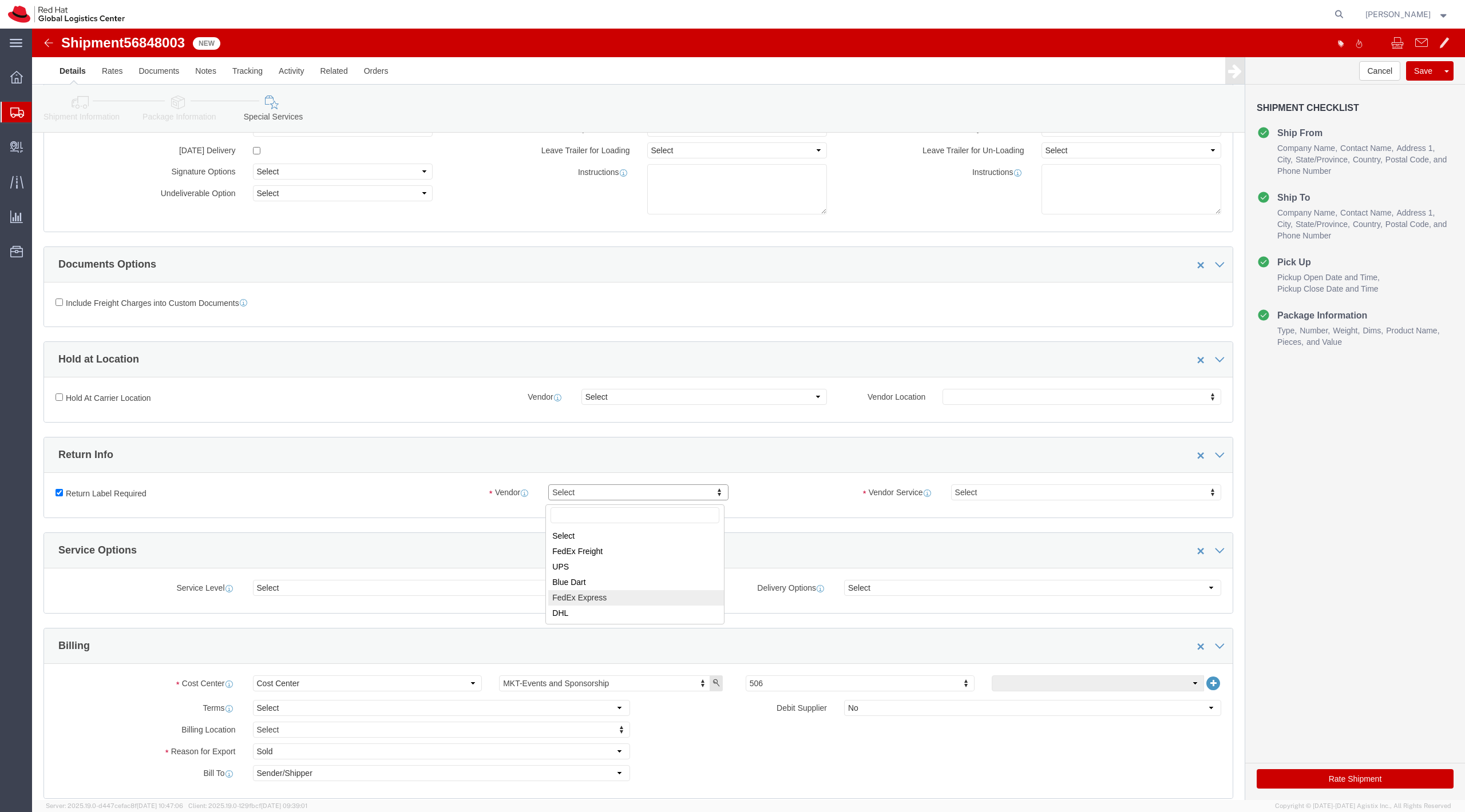
select select "5"
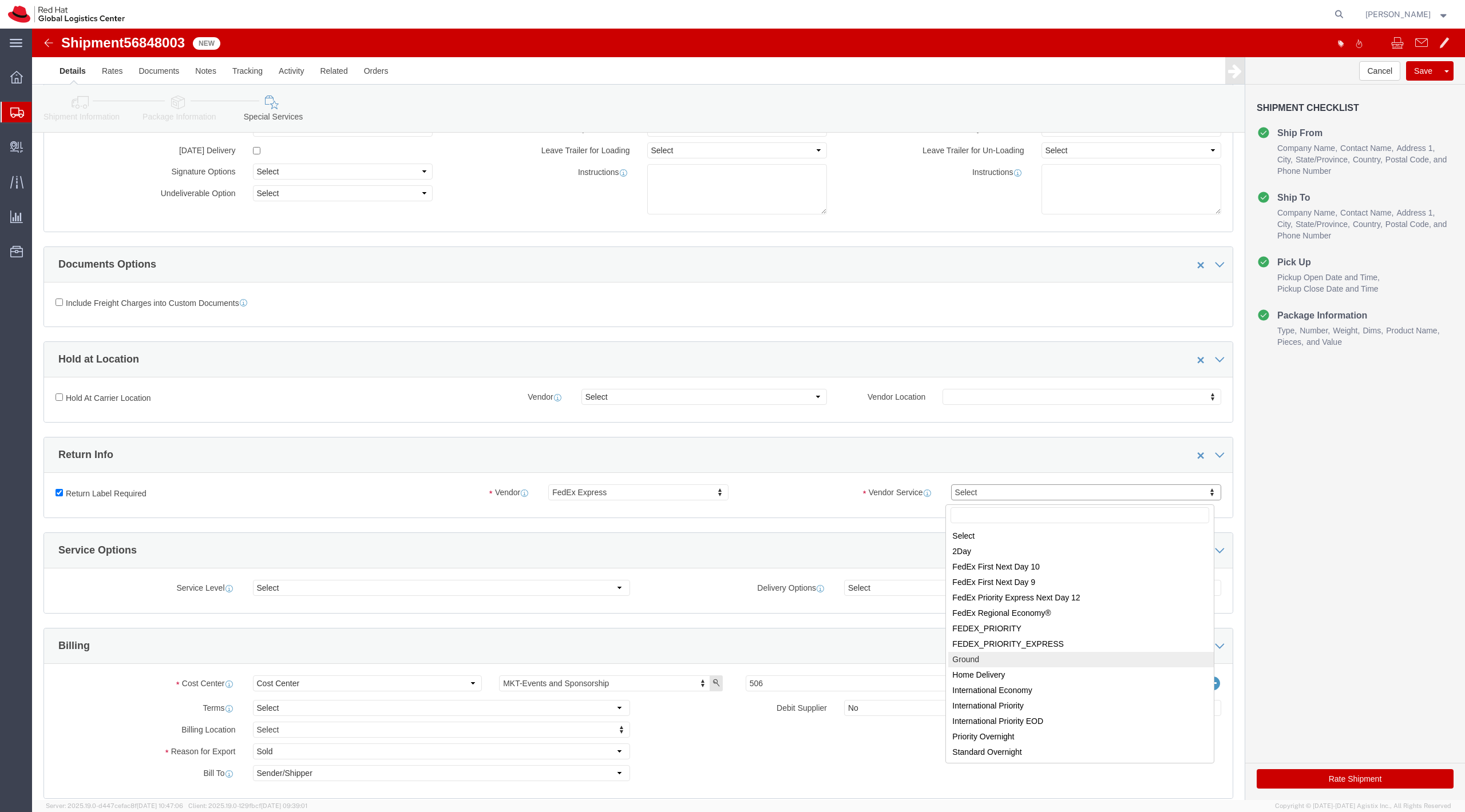
select select "12"
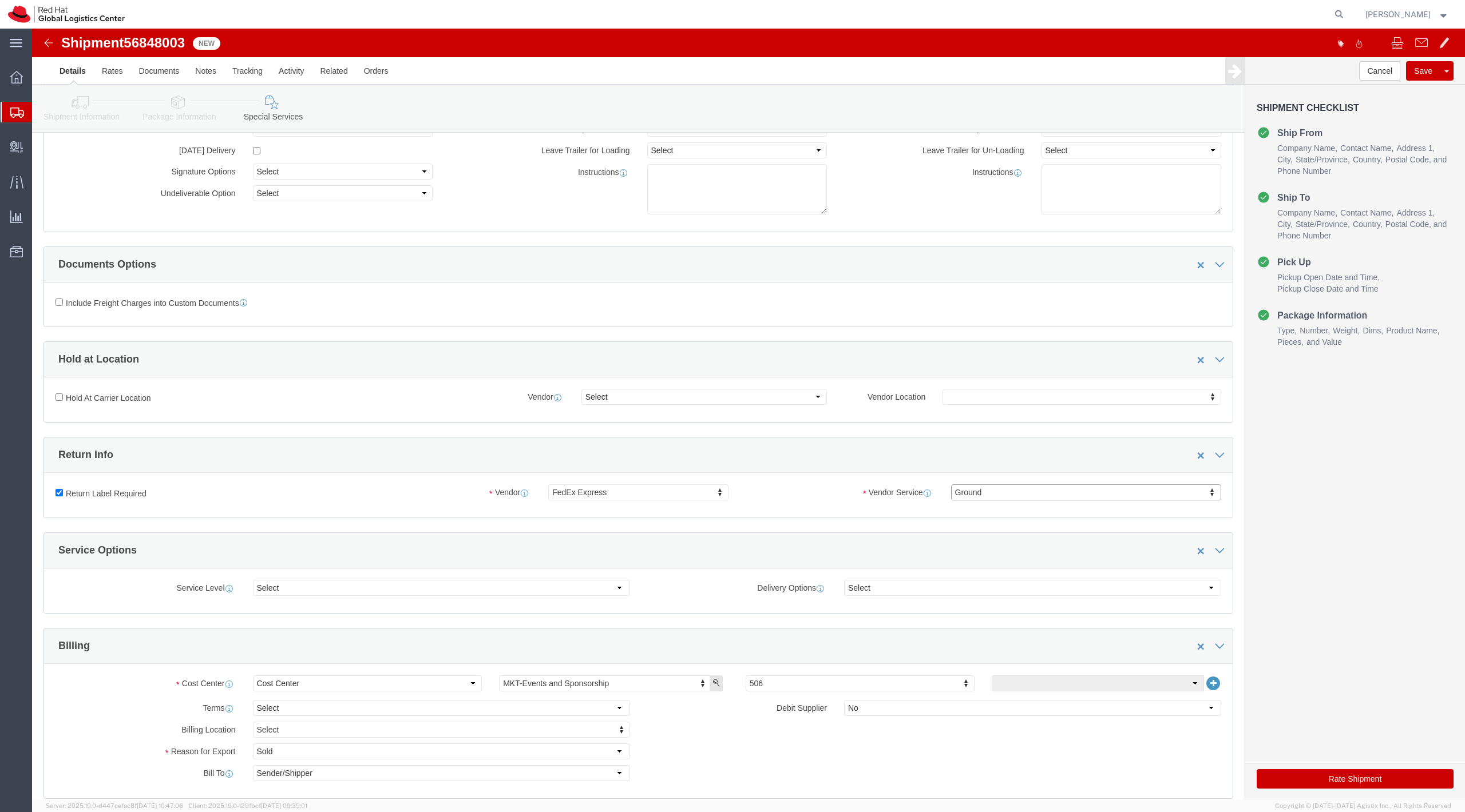
scroll to position [0, 0]
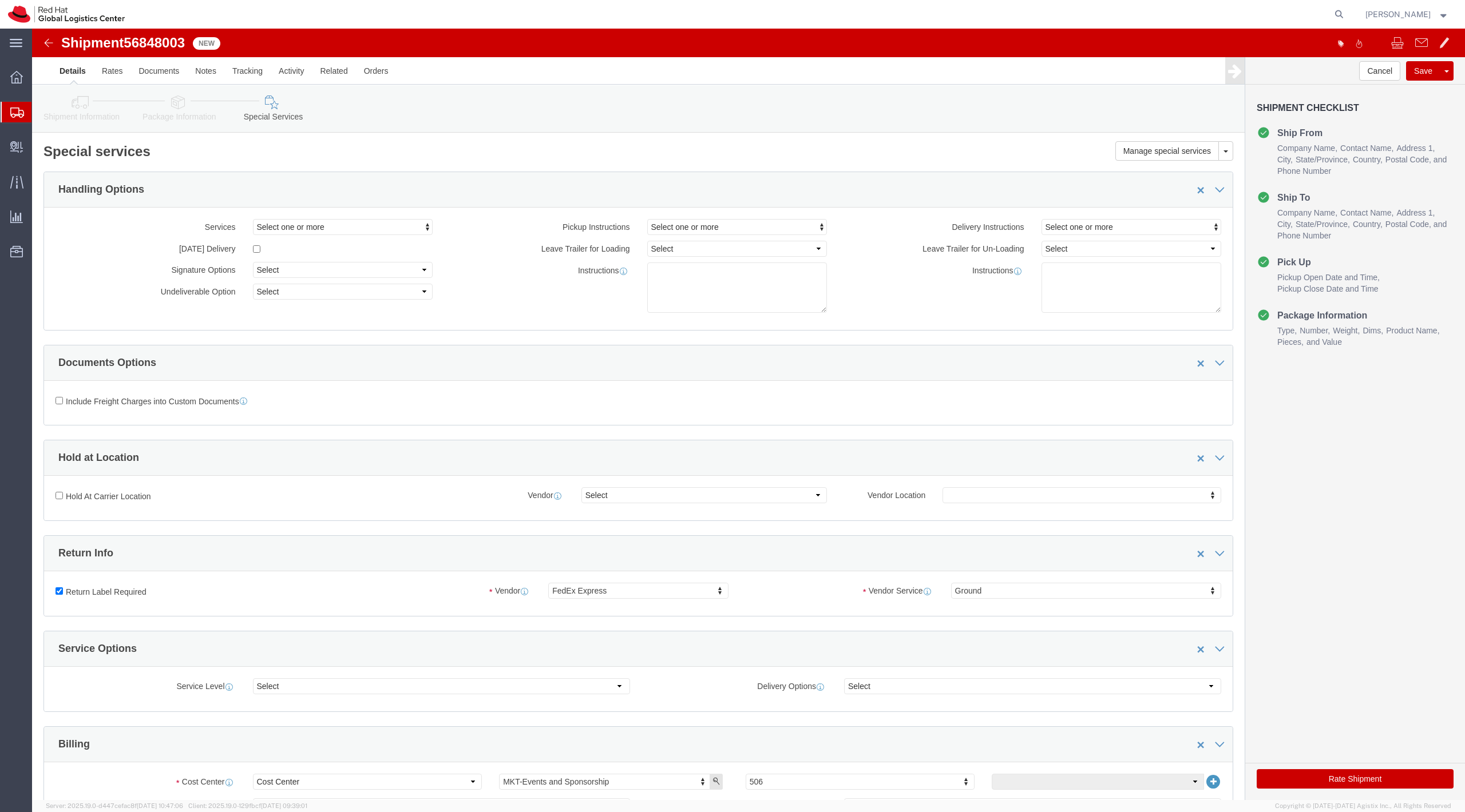
click button "Rate Shipment"
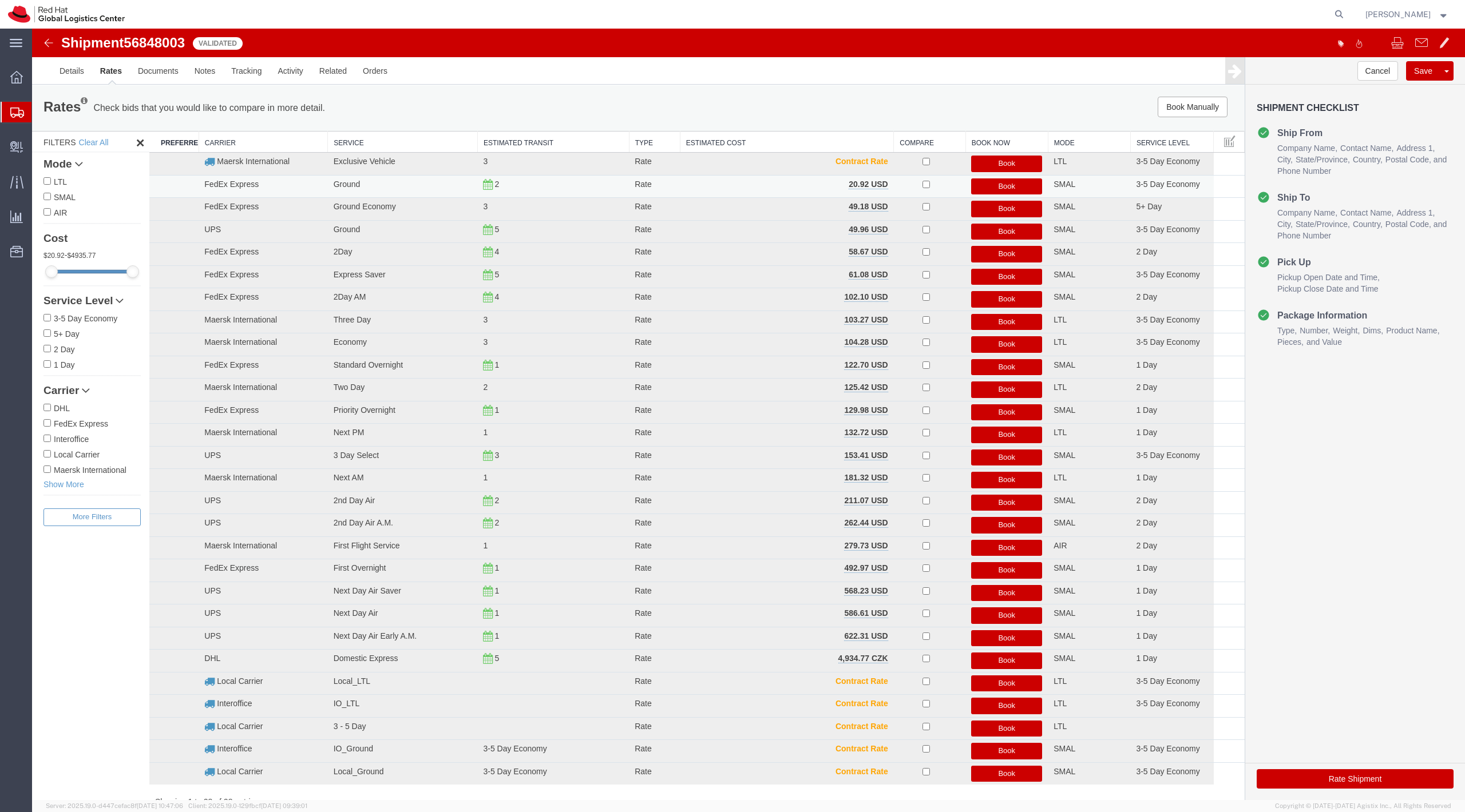
click at [1009, 190] on button "Book" at bounding box center [1007, 186] width 71 height 16
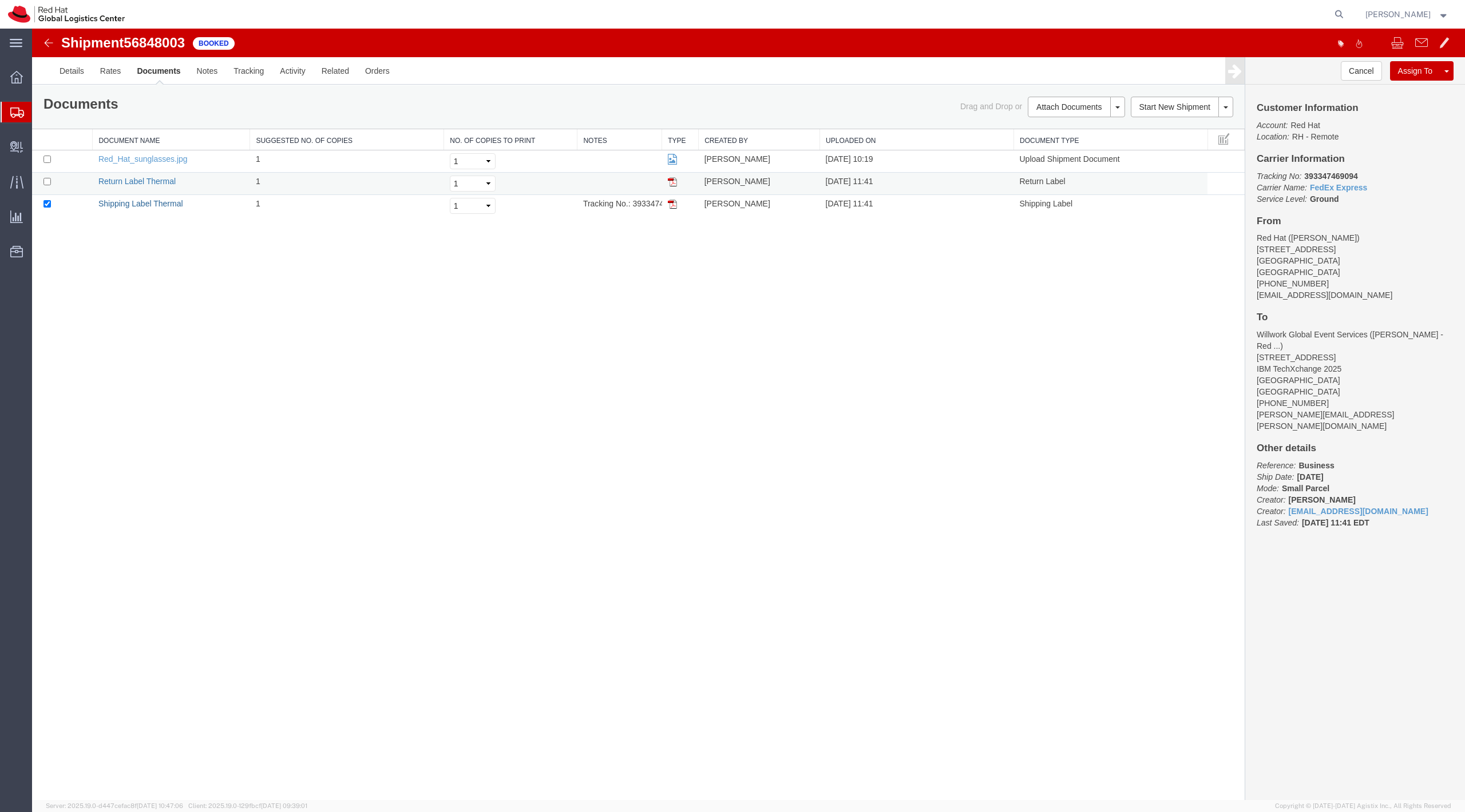
drag, startPoint x: 175, startPoint y: 204, endPoint x: 162, endPoint y: 186, distance: 22.2
click at [175, 204] on link "Shipping Label Thermal" at bounding box center [141, 204] width 85 height 9
drag, startPoint x: 147, startPoint y: 186, endPoint x: 854, endPoint y: 32, distance: 723.6
click at [147, 186] on link "Return Label Thermal" at bounding box center [137, 181] width 77 height 9
click at [0, 0] on span "Shipment Manager" at bounding box center [0, 0] width 0 height 0
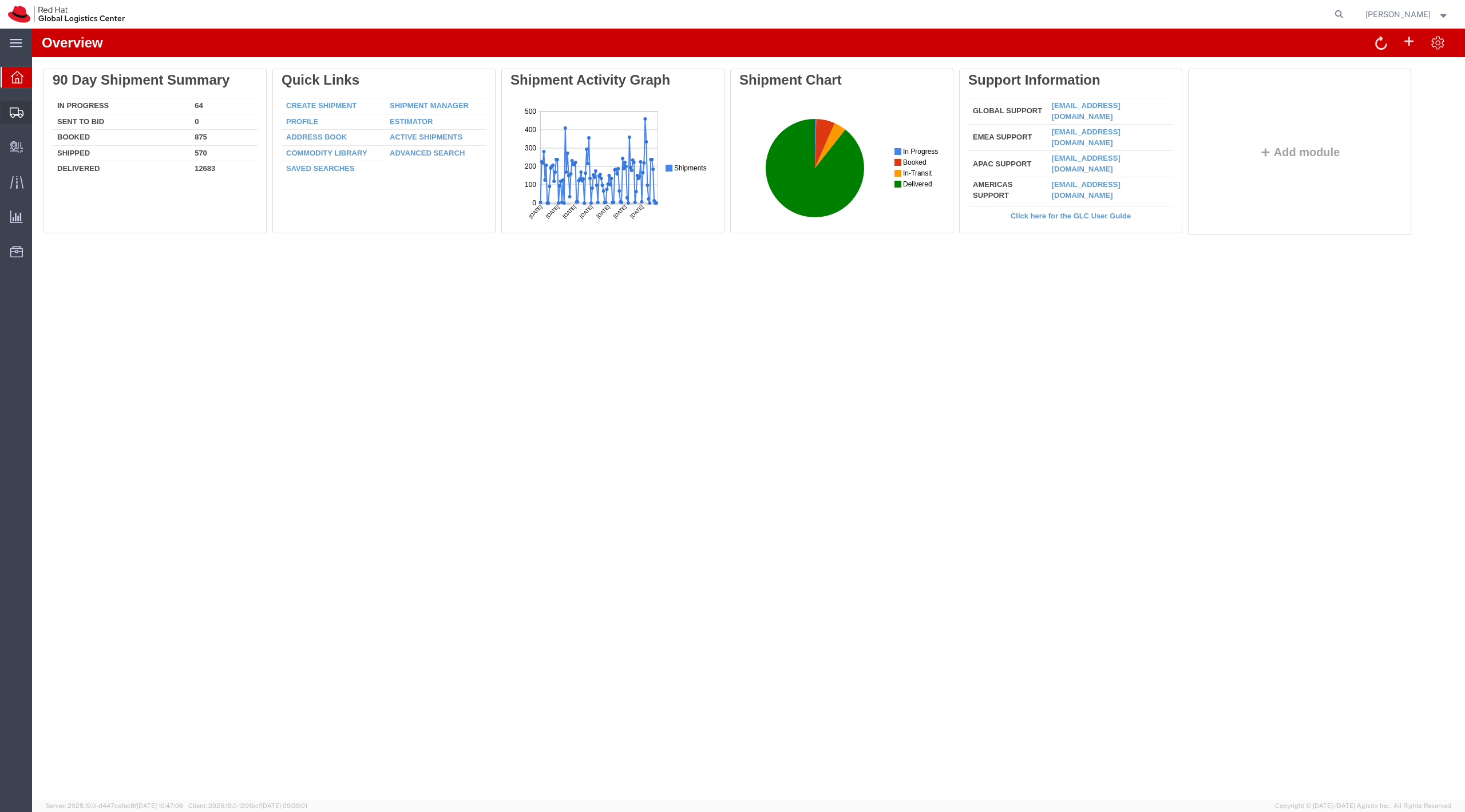
click at [0, 0] on span "Shipment Manager" at bounding box center [0, 0] width 0 height 0
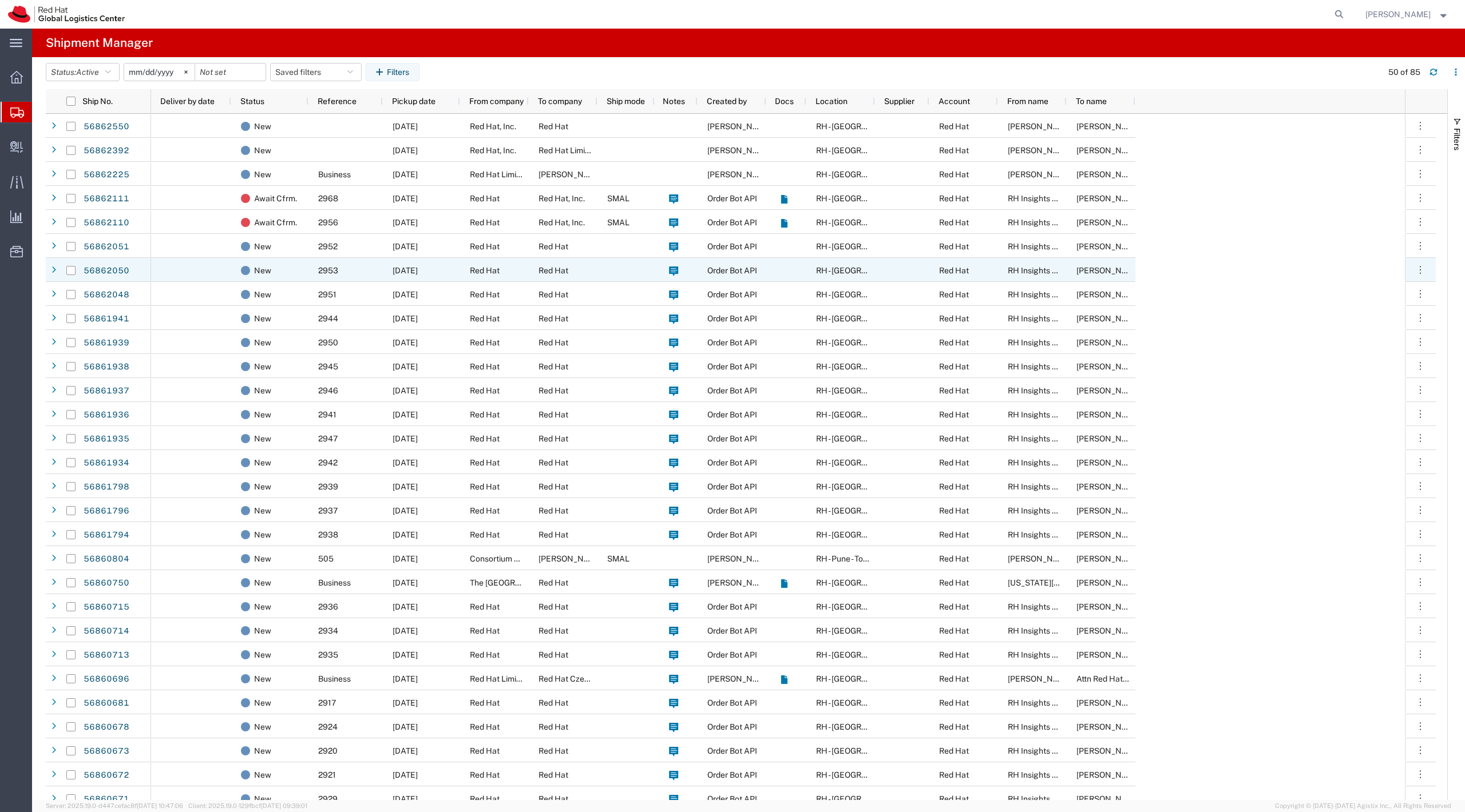
click at [71, 266] on div at bounding box center [71, 270] width 9 height 24
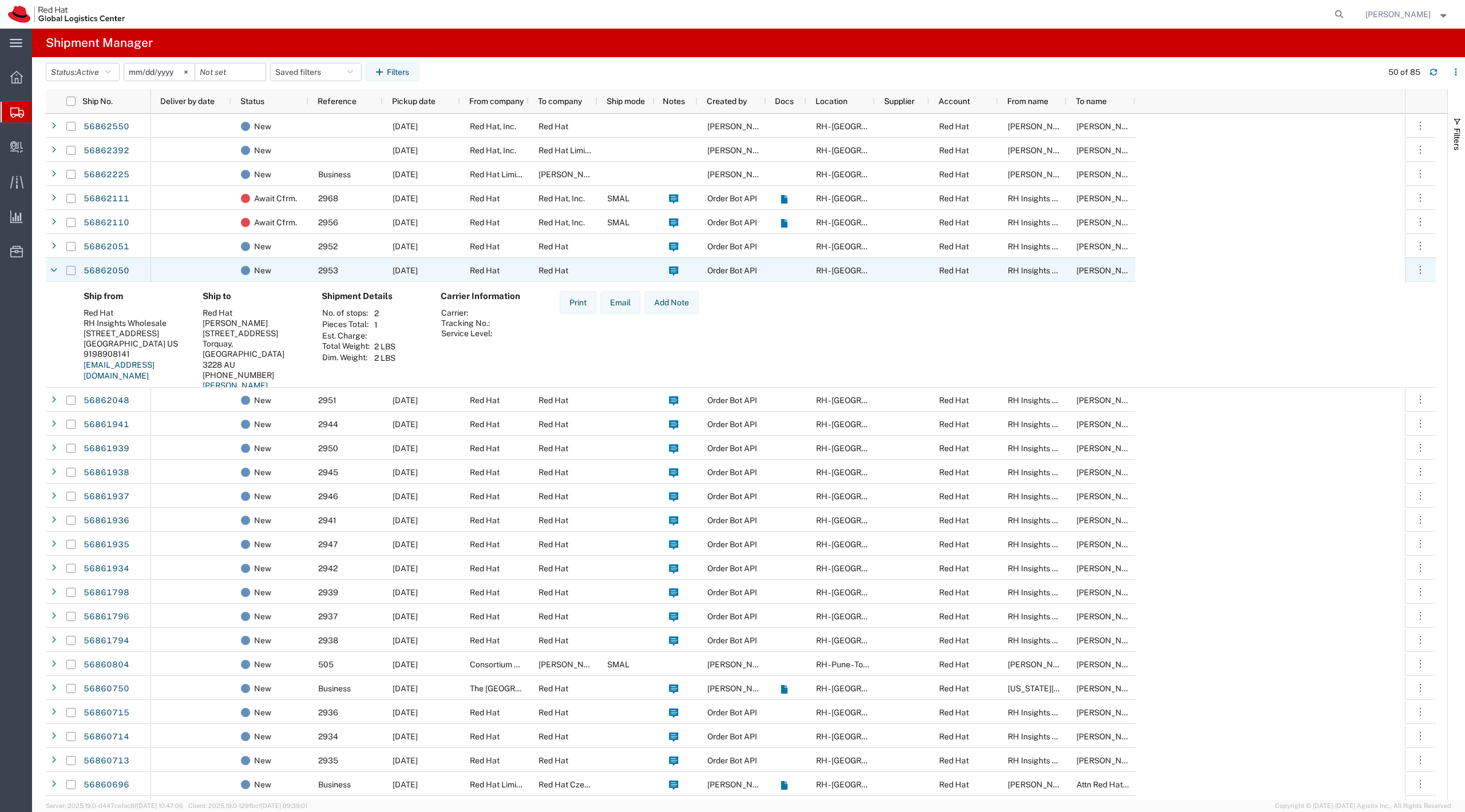
click at [67, 270] on input "Press Space to toggle row selection (unchecked)" at bounding box center [71, 271] width 9 height 9
checkbox input "true"
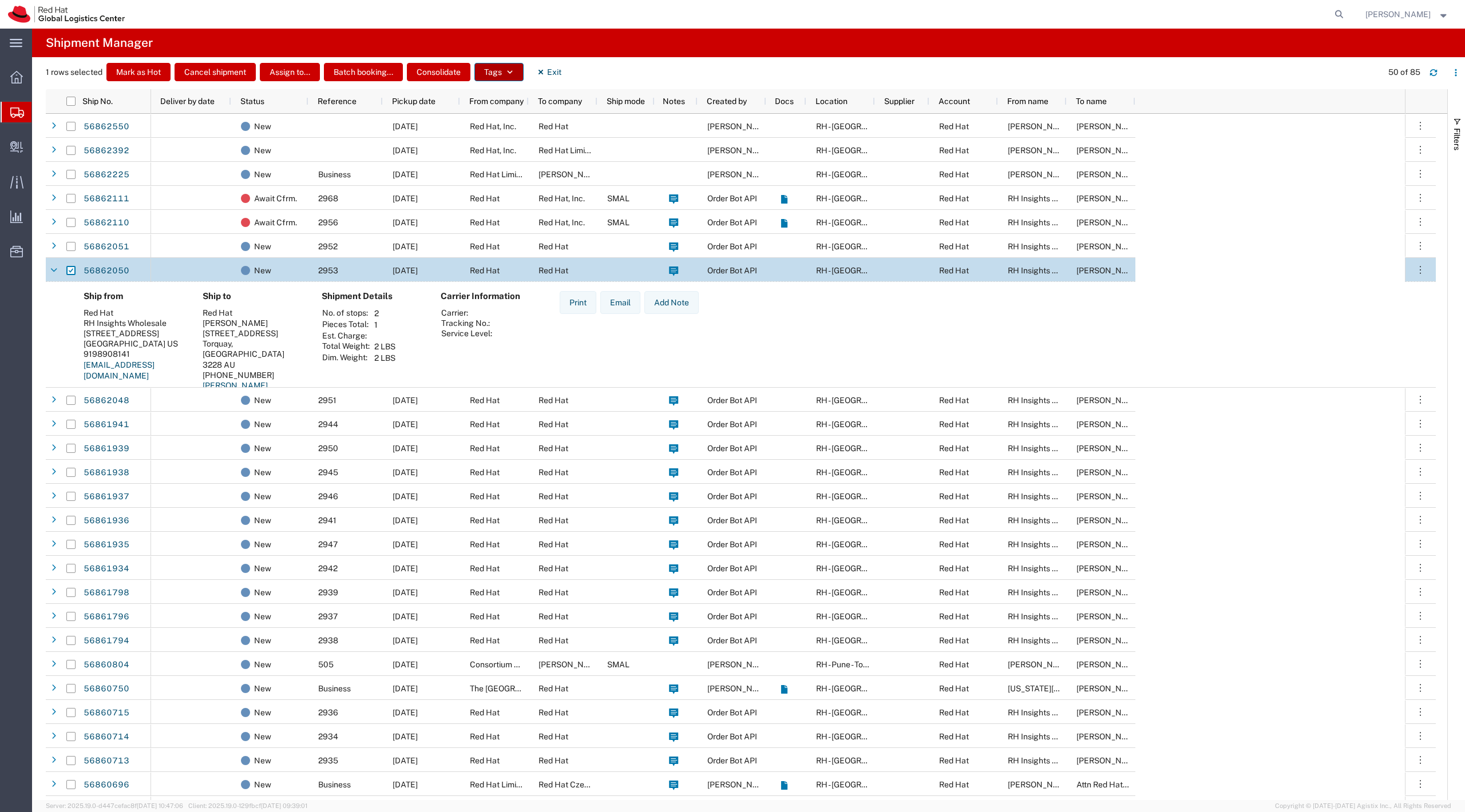
click at [506, 74] on button "Tags" at bounding box center [499, 73] width 49 height 19
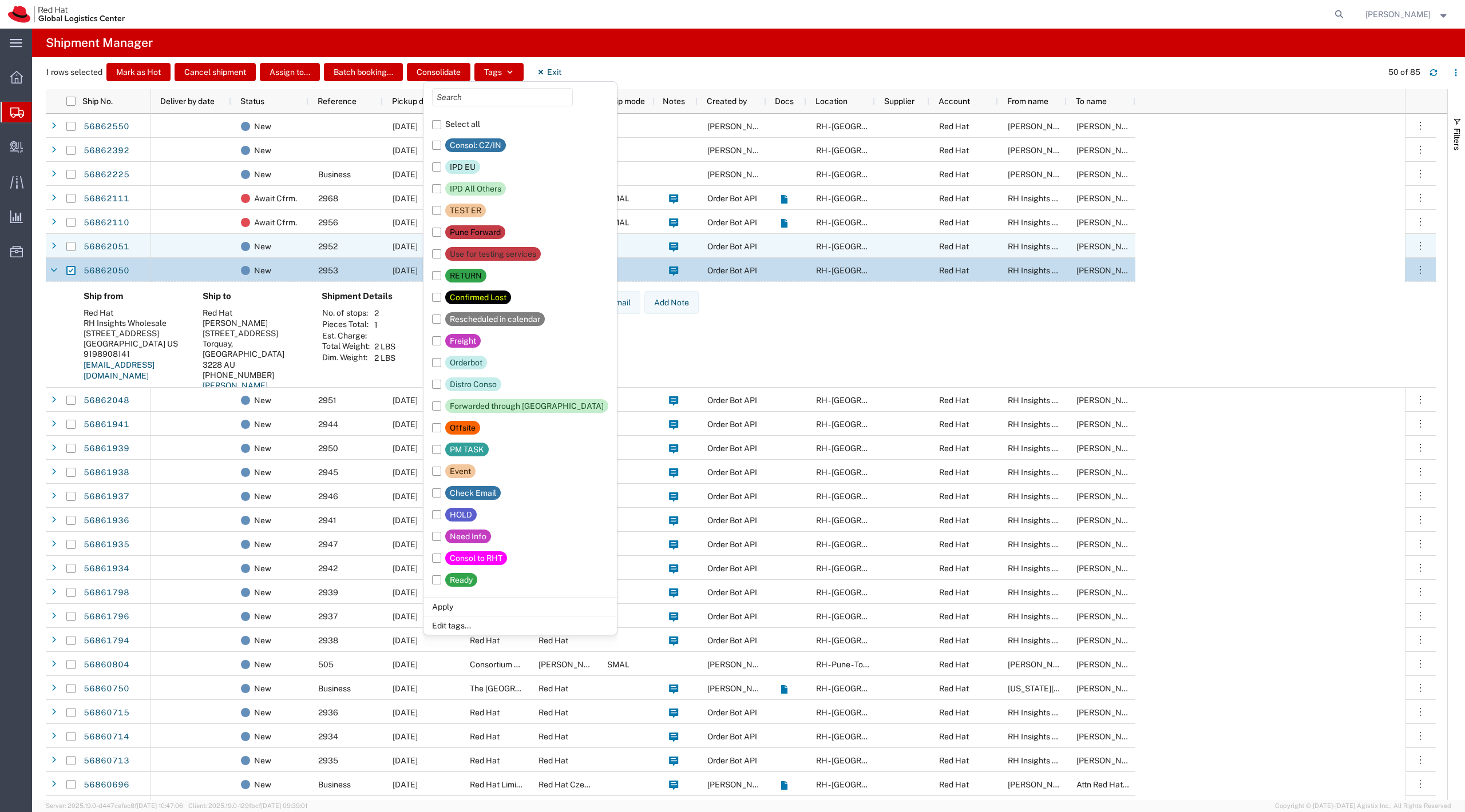
click at [76, 244] on div at bounding box center [71, 246] width 22 height 24
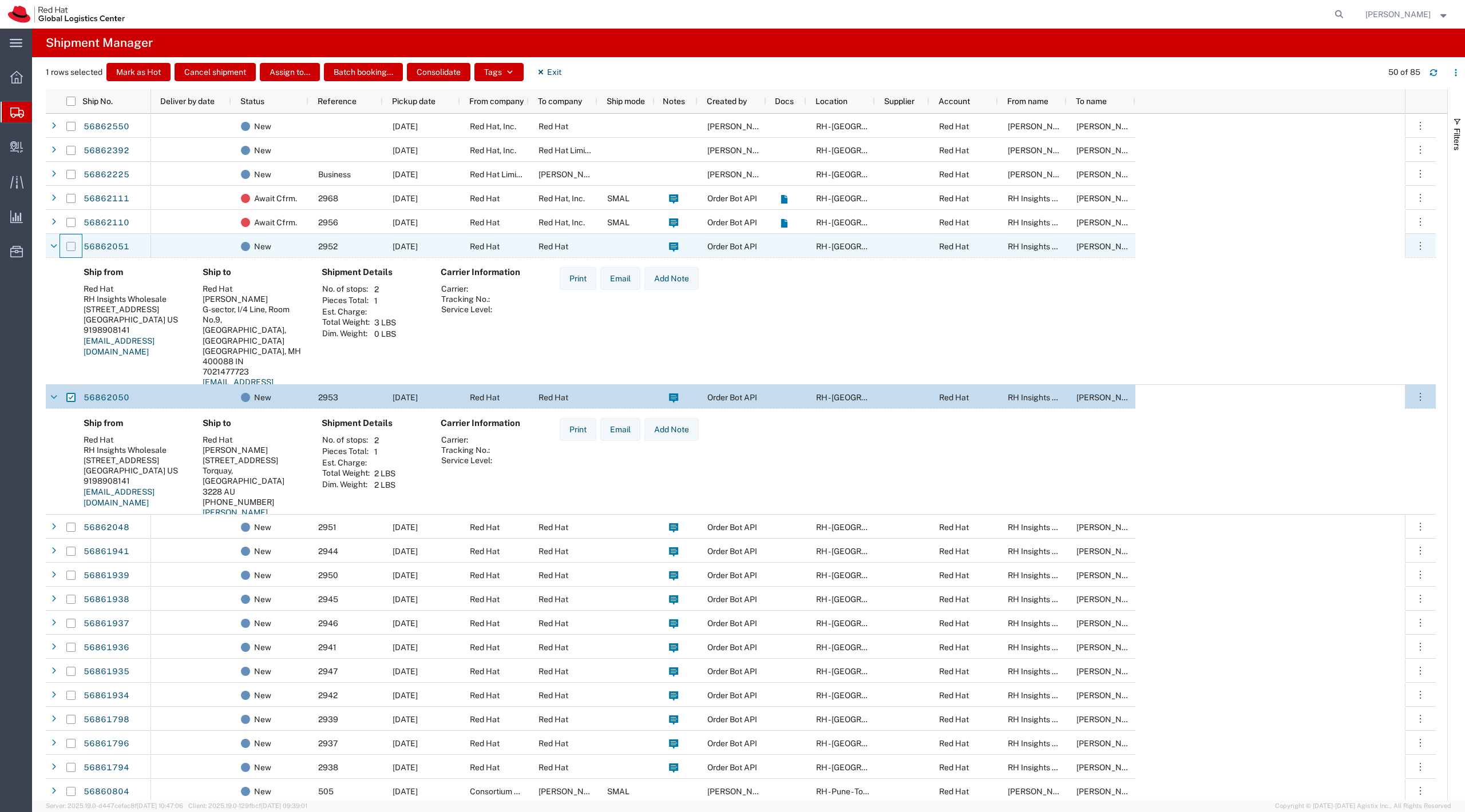
click at [67, 249] on input "Press Space to toggle row selection (unchecked)" at bounding box center [71, 246] width 9 height 9
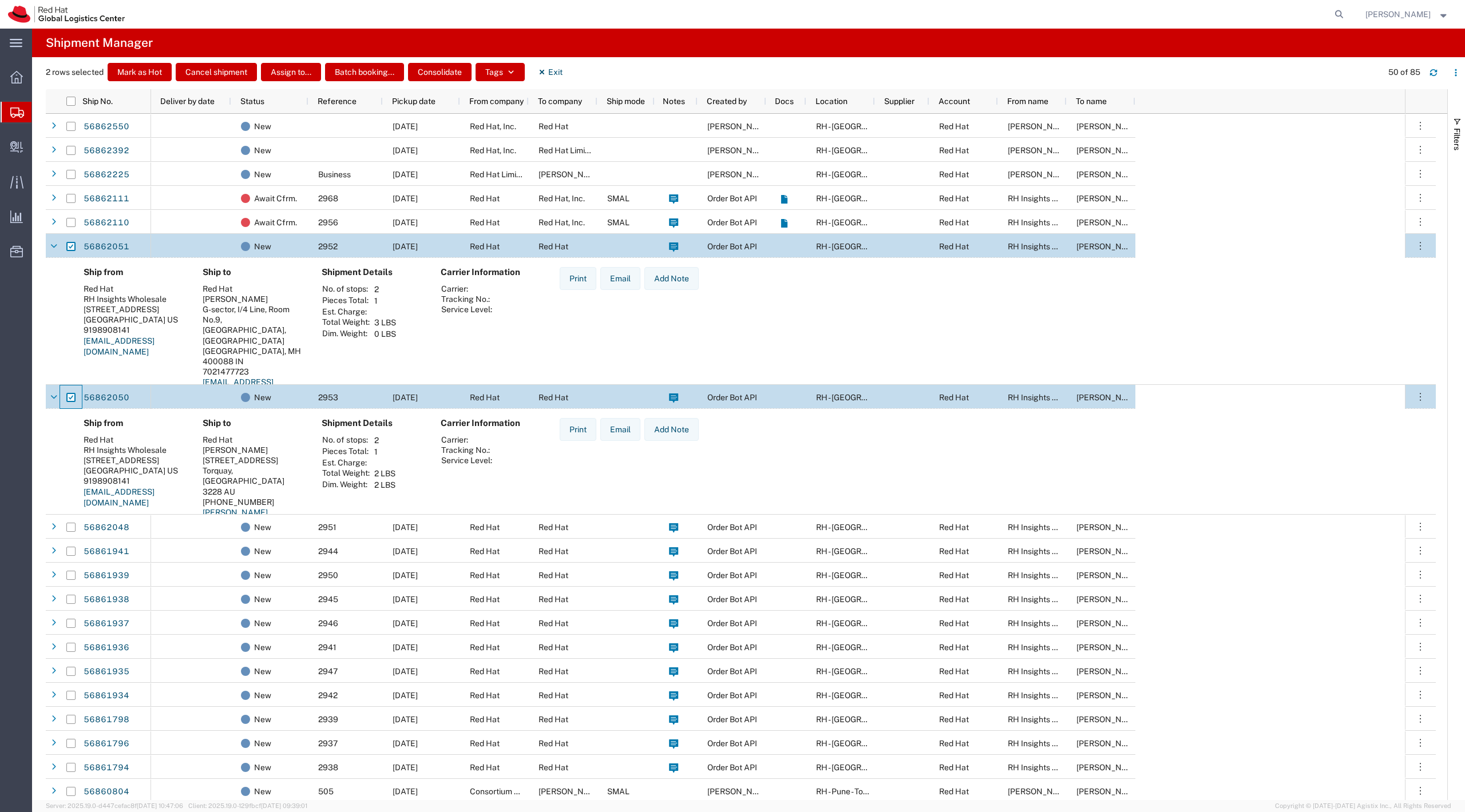
click at [76, 399] on div at bounding box center [71, 397] width 22 height 24
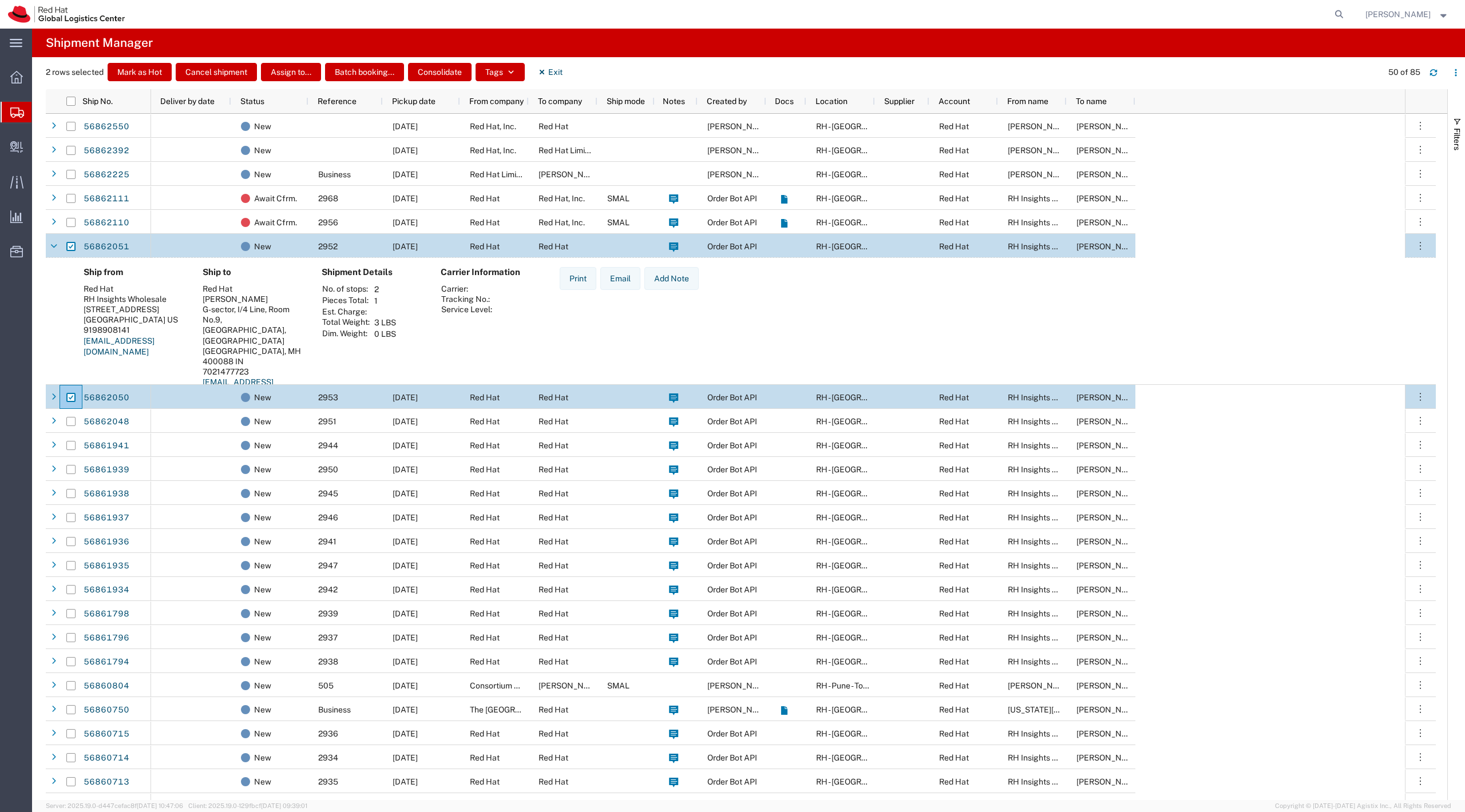
click at [69, 237] on div at bounding box center [71, 246] width 9 height 24
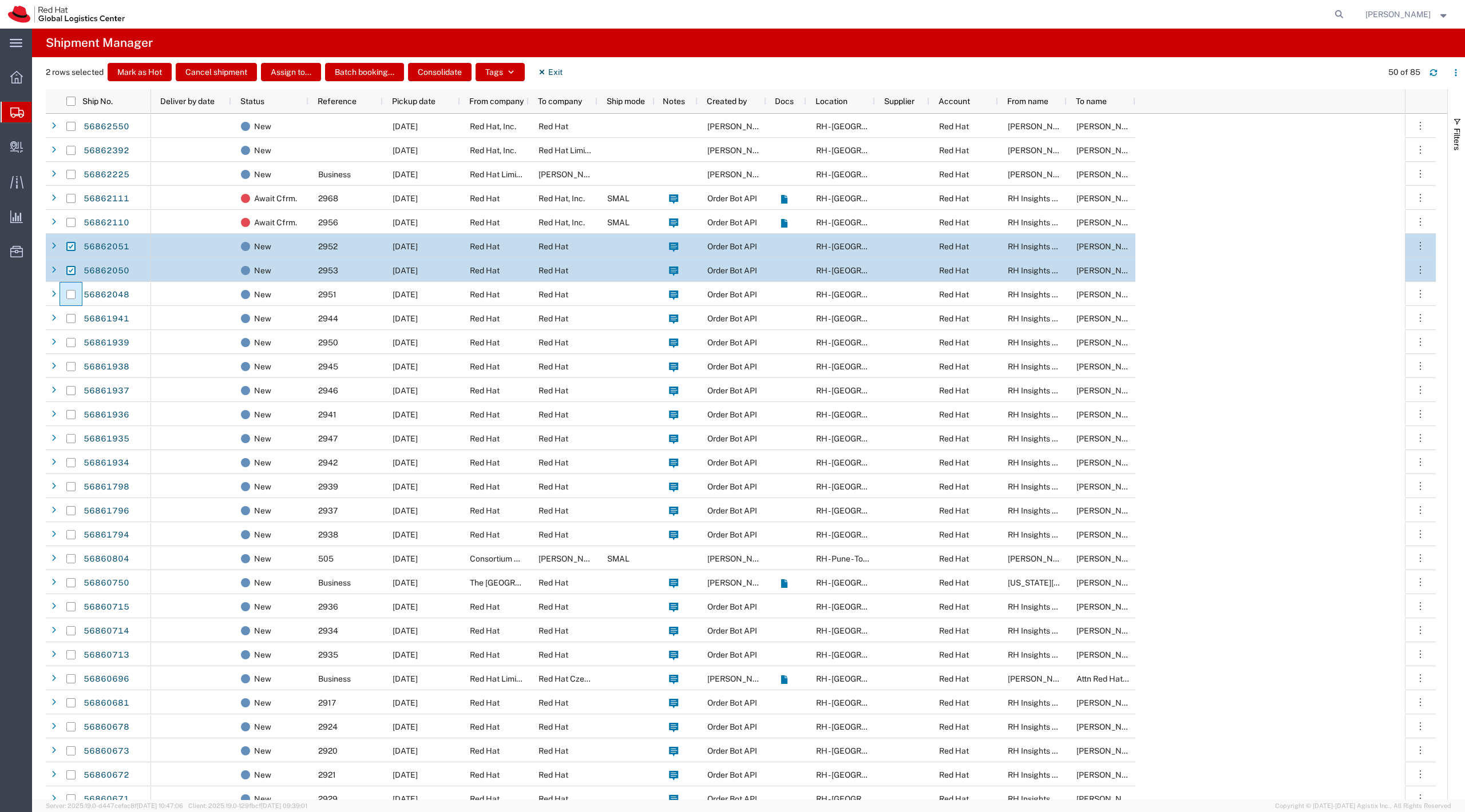
click at [67, 246] on input "Press Space to toggle row selection (checked)" at bounding box center [71, 246] width 9 height 9
checkbox input "false"
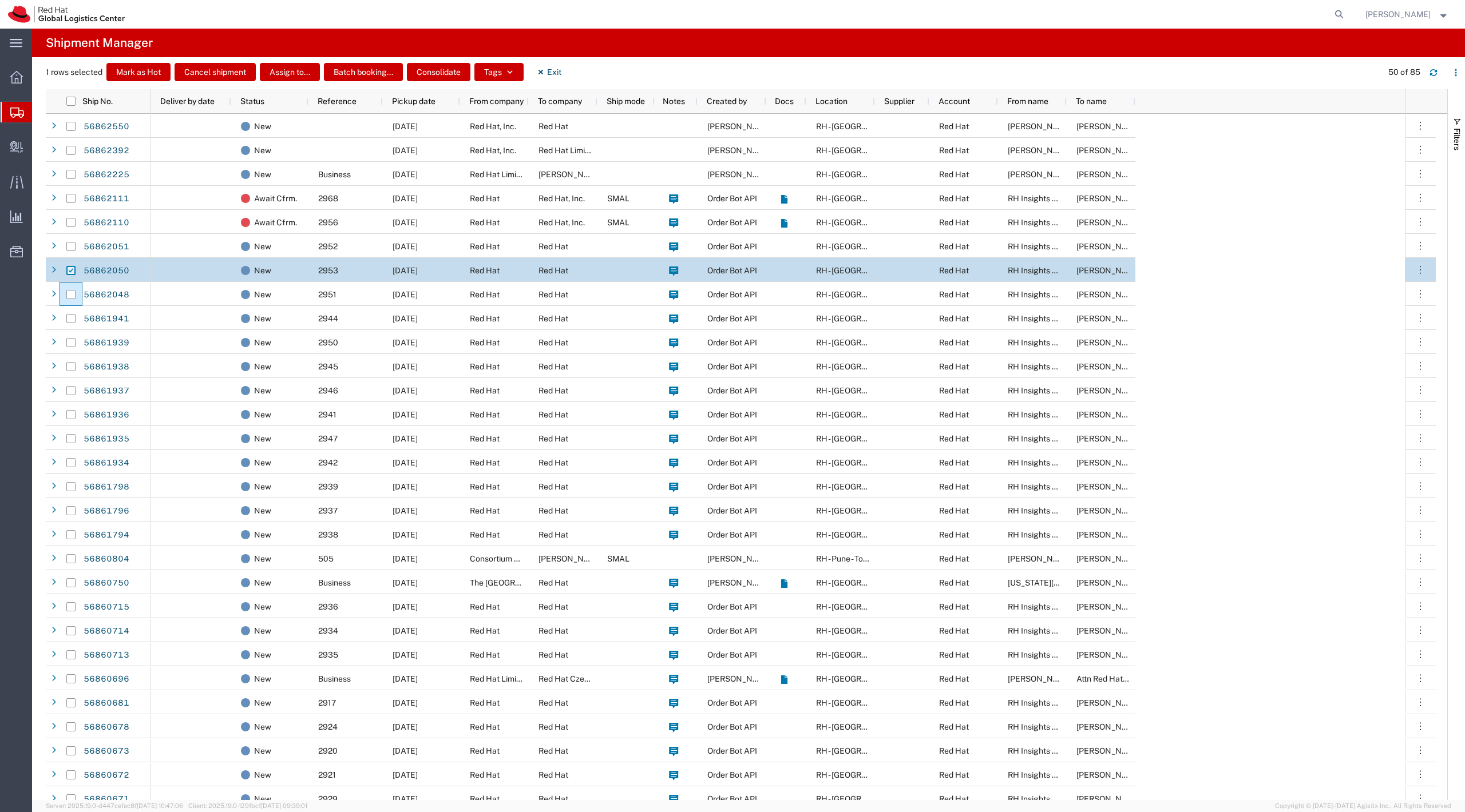
click at [67, 271] on input "Press Space to toggle row selection (checked)" at bounding box center [71, 271] width 9 height 9
checkbox input "false"
